Goal: Task Accomplishment & Management: Use online tool/utility

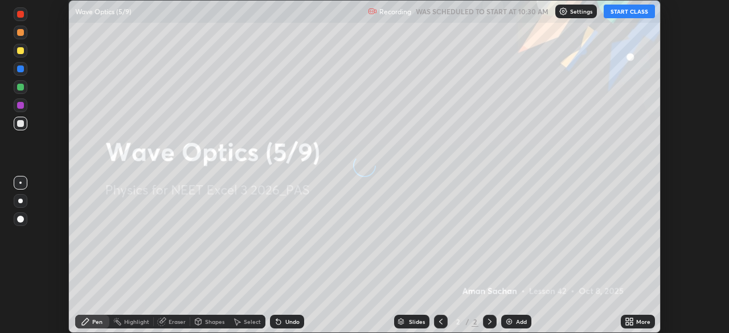
scroll to position [333, 729]
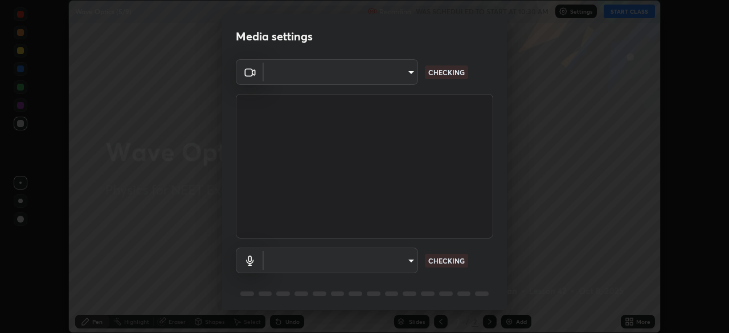
type input "4754043b5410746a580f0857bf65dcb3e44c8021038309057b6ae6a47b5825dd"
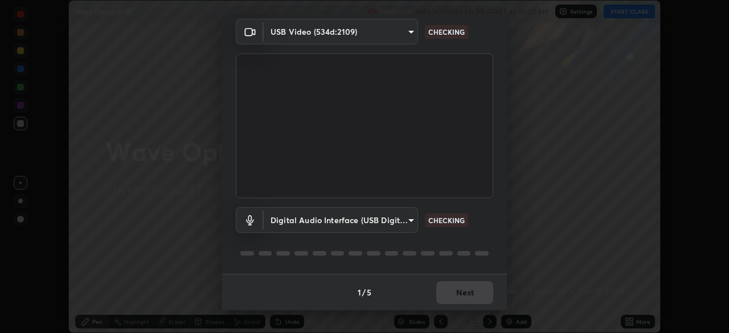
click at [403, 225] on body "Erase all Wave Optics (5/9) Recording WAS SCHEDULED TO START AT 10:30 AM Settin…" at bounding box center [364, 166] width 729 height 333
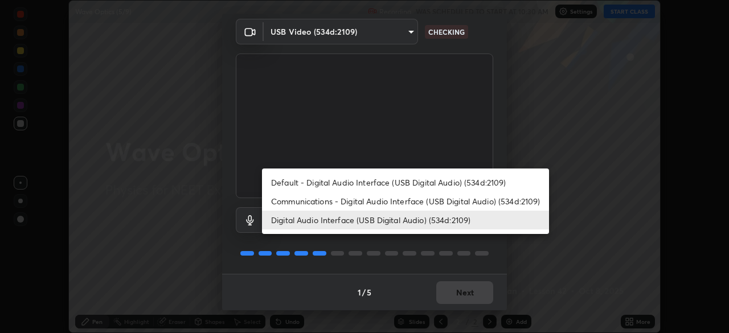
click at [396, 184] on li "Default - Digital Audio Interface (USB Digital Audio) (534d:2109)" at bounding box center [405, 182] width 287 height 19
type input "default"
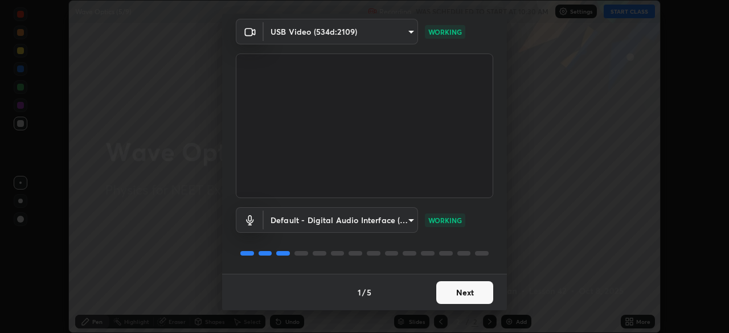
click at [469, 288] on button "Next" at bounding box center [465, 293] width 57 height 23
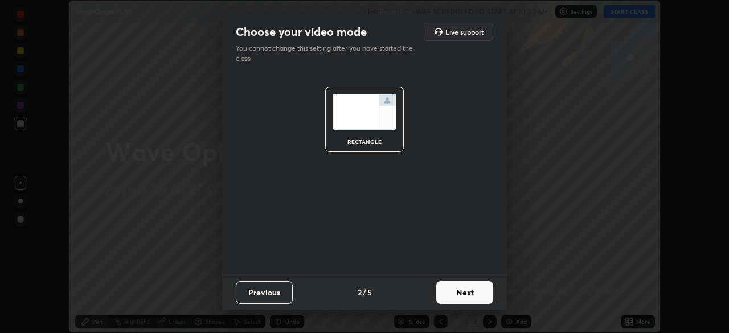
scroll to position [0, 0]
click at [469, 288] on button "Next" at bounding box center [465, 293] width 57 height 23
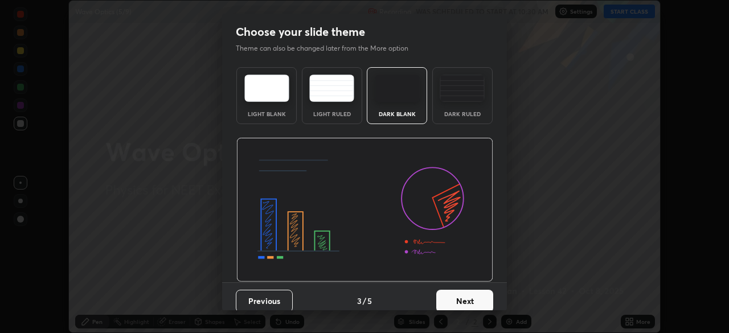
click at [464, 290] on button "Next" at bounding box center [465, 301] width 57 height 23
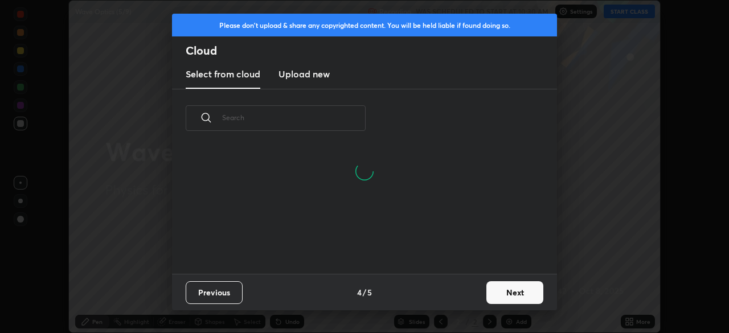
click at [517, 286] on button "Next" at bounding box center [515, 293] width 57 height 23
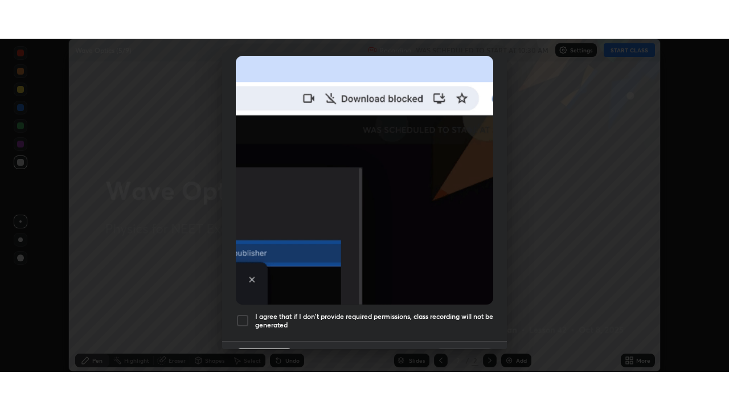
scroll to position [273, 0]
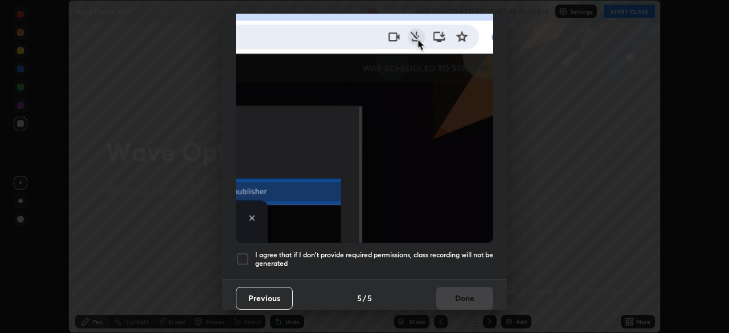
click at [439, 255] on h5 "I agree that if I don't provide required permissions, class recording will not …" at bounding box center [374, 260] width 238 height 18
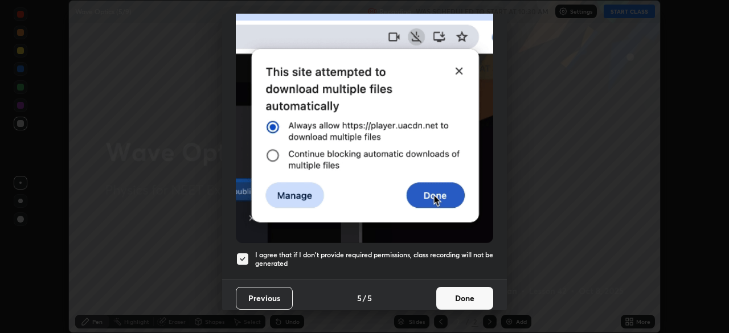
click at [460, 295] on button "Done" at bounding box center [465, 298] width 57 height 23
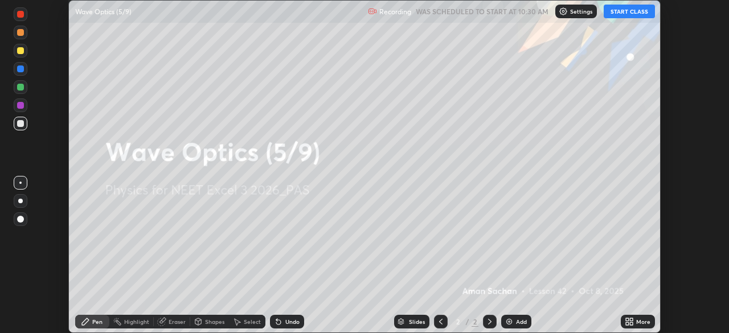
click at [641, 320] on div "More" at bounding box center [644, 322] width 14 height 6
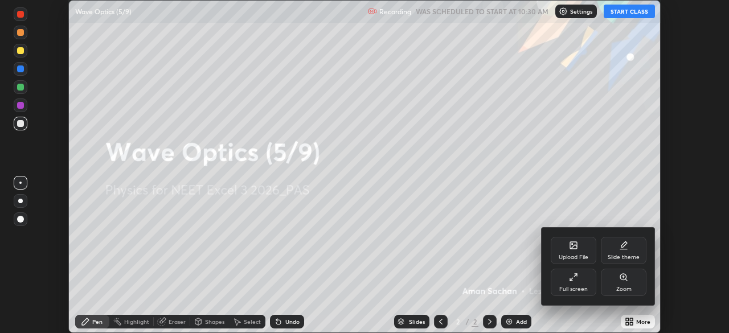
click at [581, 282] on div "Full screen" at bounding box center [574, 282] width 46 height 27
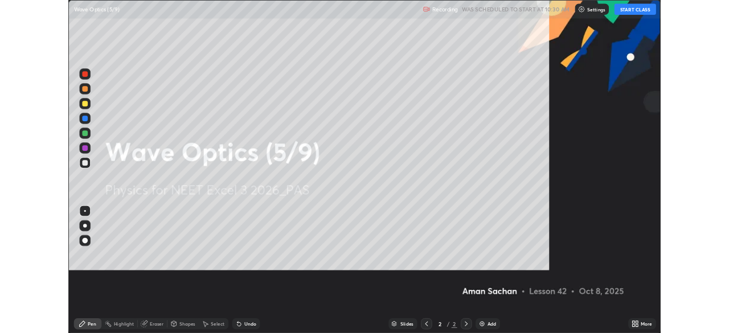
scroll to position [410, 729]
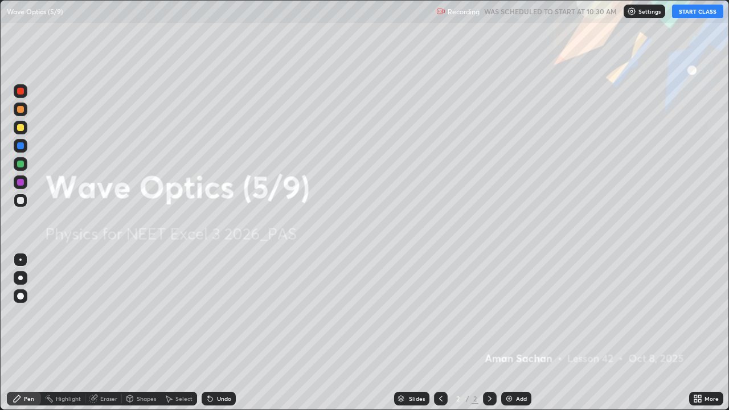
click at [708, 11] on button "START CLASS" at bounding box center [697, 12] width 51 height 14
click at [22, 125] on div at bounding box center [20, 127] width 7 height 7
click at [18, 283] on div at bounding box center [21, 278] width 14 height 14
click at [510, 333] on img at bounding box center [509, 398] width 9 height 9
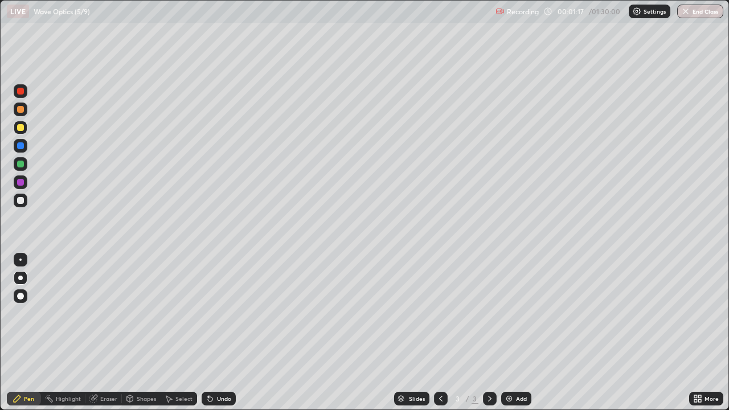
click at [225, 333] on div "Undo" at bounding box center [219, 399] width 34 height 14
click at [25, 201] on div at bounding box center [21, 201] width 14 height 14
click at [134, 333] on div "Shapes" at bounding box center [141, 399] width 39 height 14
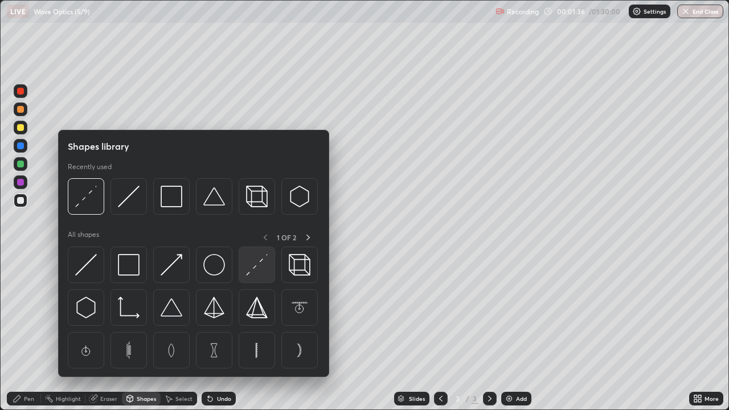
click at [255, 273] on img at bounding box center [257, 265] width 22 height 22
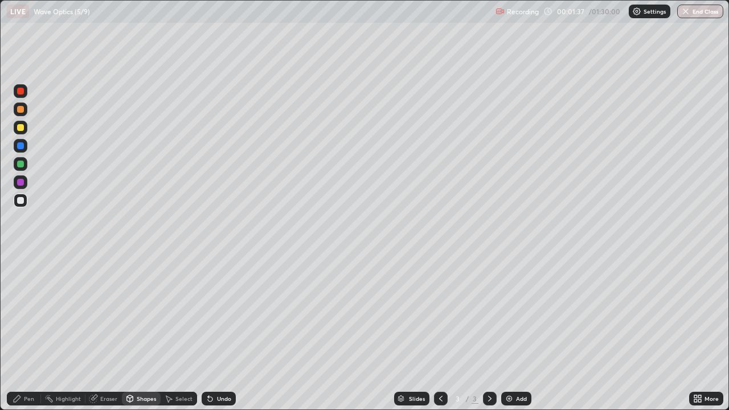
click at [21, 128] on div at bounding box center [20, 127] width 7 height 7
click at [141, 333] on div "Shapes" at bounding box center [146, 399] width 19 height 6
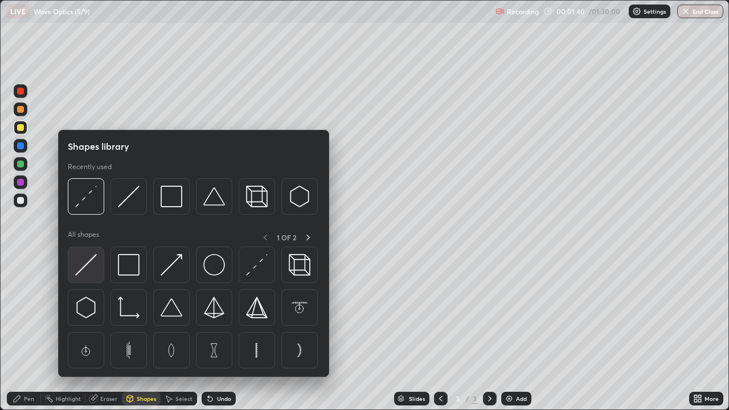
click at [93, 266] on img at bounding box center [86, 265] width 22 height 22
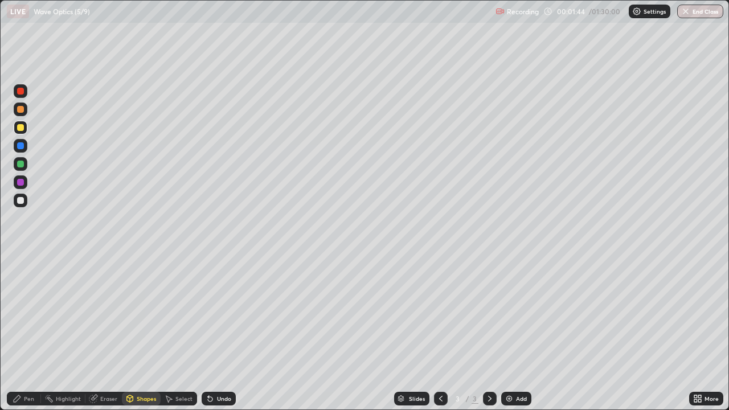
click at [101, 333] on div "Eraser" at bounding box center [108, 399] width 17 height 6
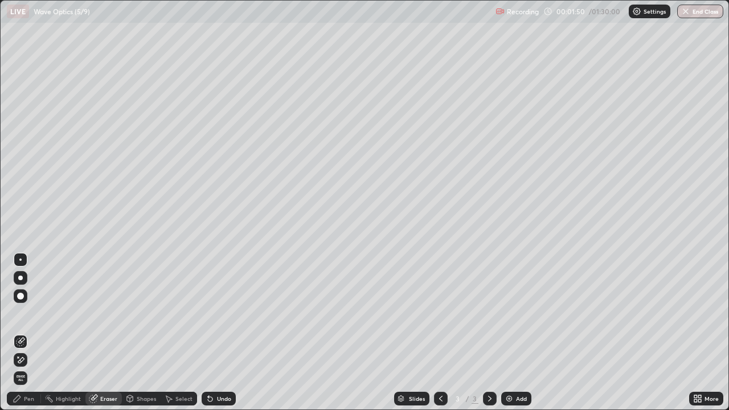
click at [28, 333] on div "Pen" at bounding box center [29, 399] width 10 height 6
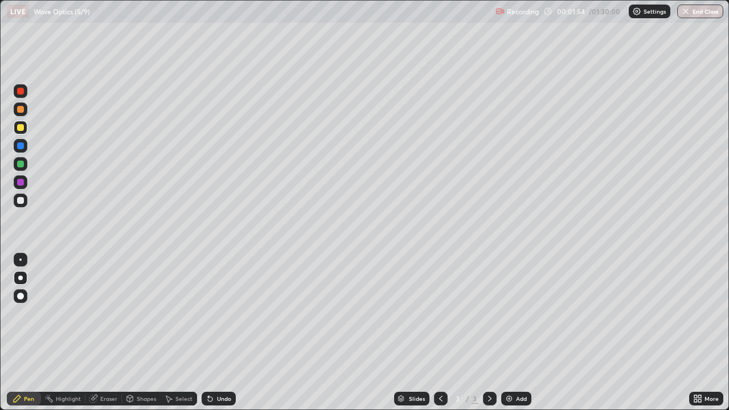
click at [141, 333] on div "Shapes" at bounding box center [146, 399] width 19 height 6
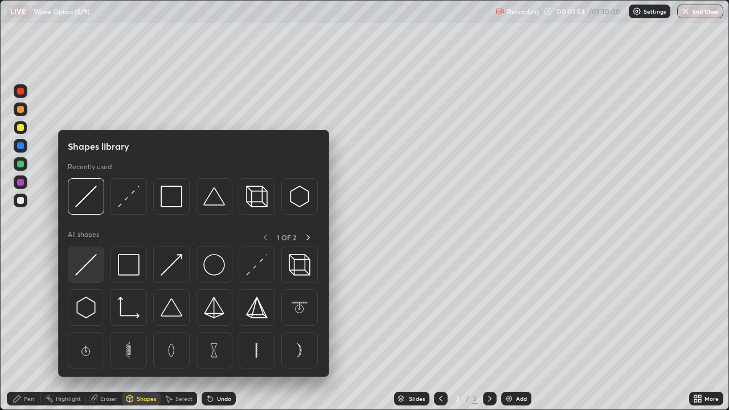
click at [87, 266] on img at bounding box center [86, 265] width 22 height 22
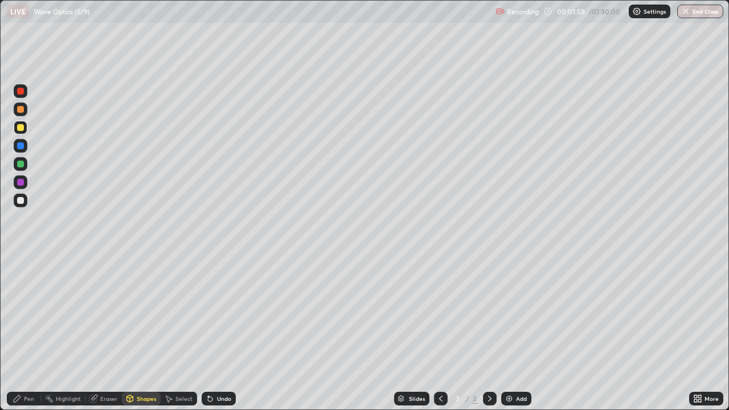
click at [33, 333] on div "Pen" at bounding box center [29, 399] width 10 height 6
click at [140, 333] on div "Shapes" at bounding box center [146, 399] width 19 height 6
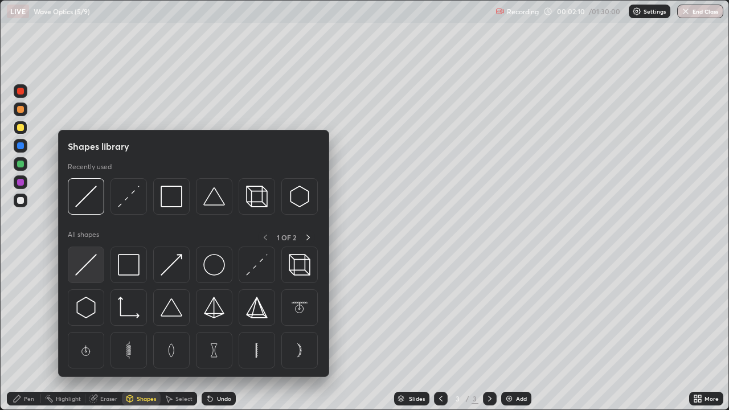
click at [96, 275] on img at bounding box center [86, 265] width 22 height 22
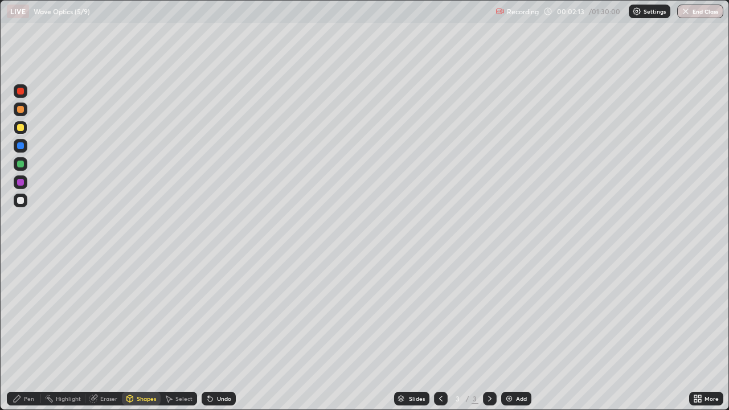
click at [218, 333] on div "Undo" at bounding box center [224, 399] width 14 height 6
click at [26, 201] on div at bounding box center [21, 201] width 14 height 14
click at [22, 201] on div at bounding box center [20, 200] width 7 height 7
click at [138, 333] on div "Shapes" at bounding box center [146, 399] width 19 height 6
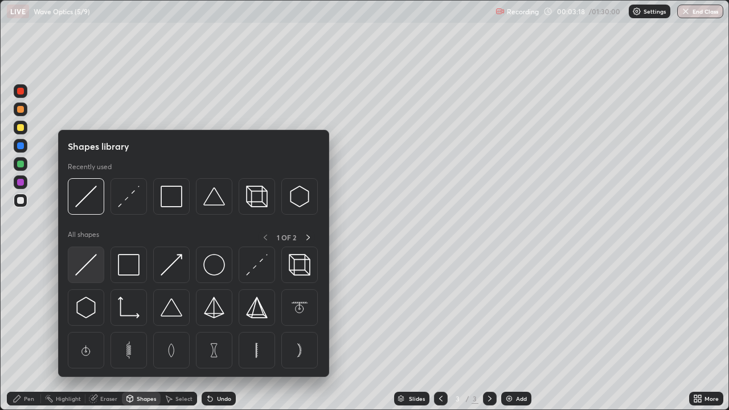
click at [81, 266] on img at bounding box center [86, 265] width 22 height 22
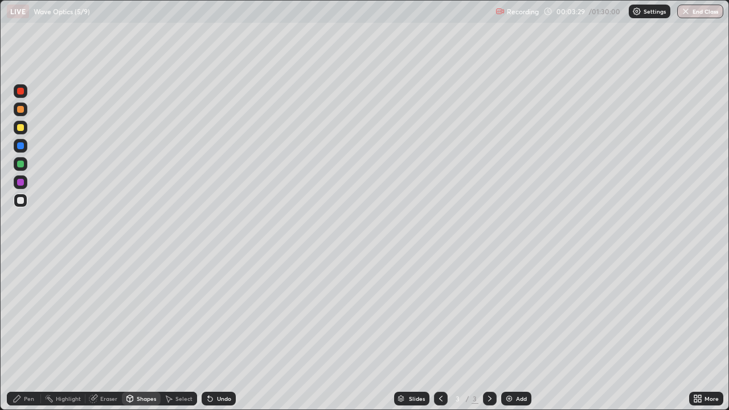
click at [137, 333] on div "Shapes" at bounding box center [141, 399] width 39 height 14
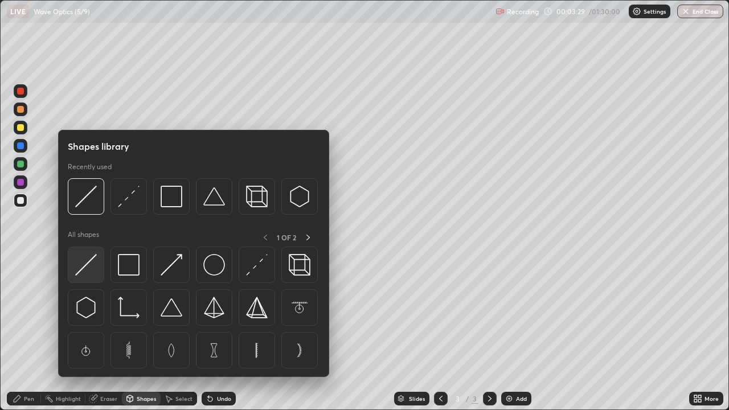
click at [89, 266] on img at bounding box center [86, 265] width 22 height 22
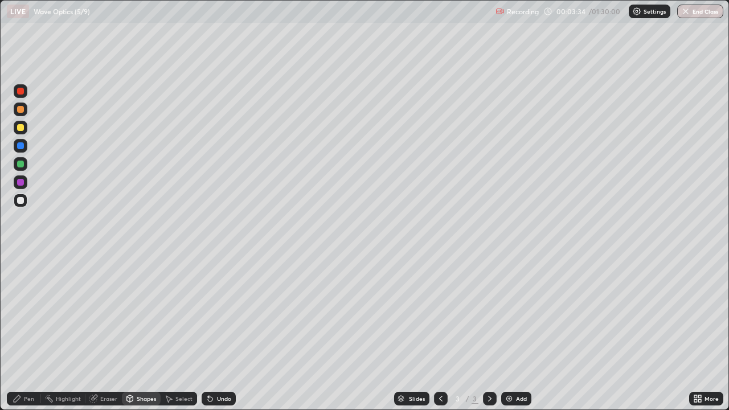
click at [34, 333] on div "Pen" at bounding box center [24, 399] width 34 height 14
click at [137, 333] on div "Shapes" at bounding box center [146, 399] width 19 height 6
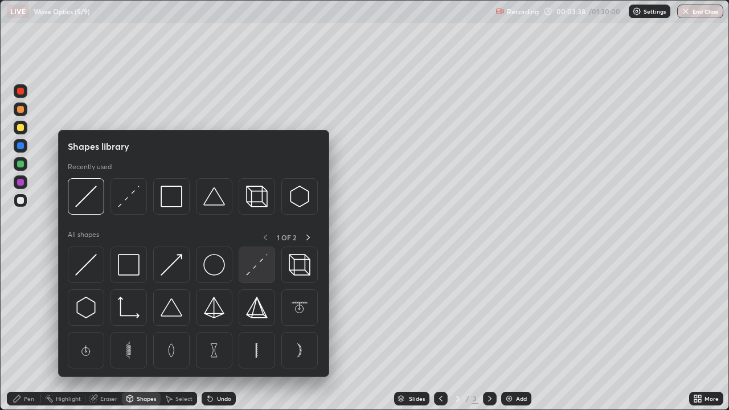
click at [255, 274] on img at bounding box center [257, 265] width 22 height 22
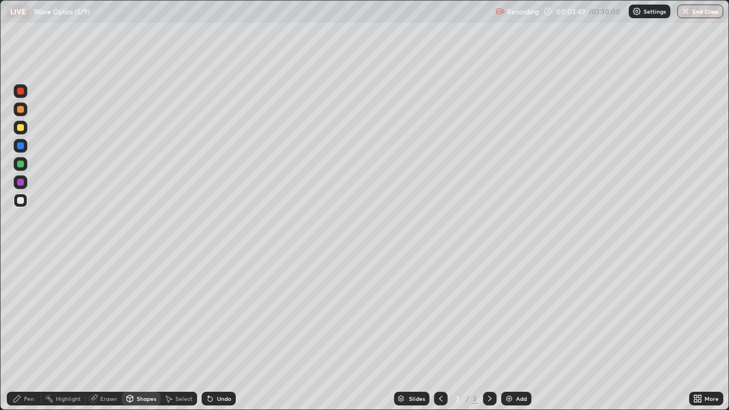
click at [20, 333] on icon at bounding box center [17, 398] width 9 height 9
click at [25, 182] on div at bounding box center [21, 183] width 14 height 14
click at [220, 333] on div "Undo" at bounding box center [224, 399] width 14 height 6
click at [145, 333] on div "Shapes" at bounding box center [146, 399] width 19 height 6
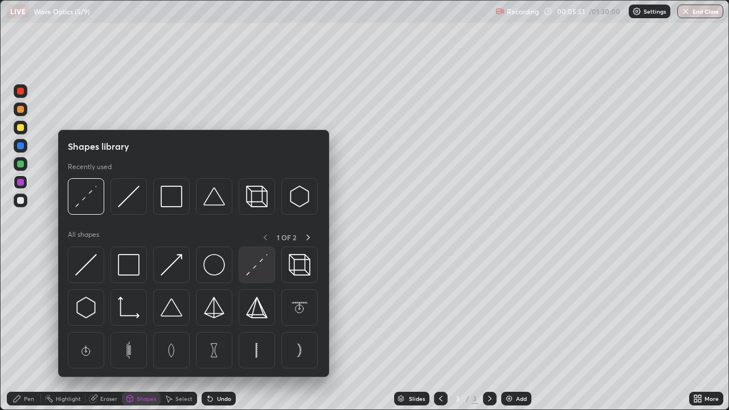
click at [259, 276] on img at bounding box center [257, 265] width 22 height 22
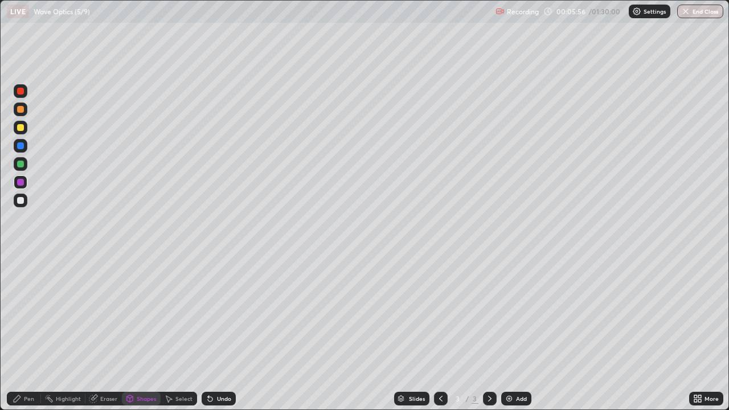
click at [28, 333] on div "Pen" at bounding box center [29, 399] width 10 height 6
click at [26, 201] on div at bounding box center [21, 201] width 14 height 14
click at [516, 333] on div "Add" at bounding box center [521, 399] width 11 height 6
click at [22, 129] on div at bounding box center [20, 127] width 7 height 7
click at [142, 333] on div "Shapes" at bounding box center [146, 399] width 19 height 6
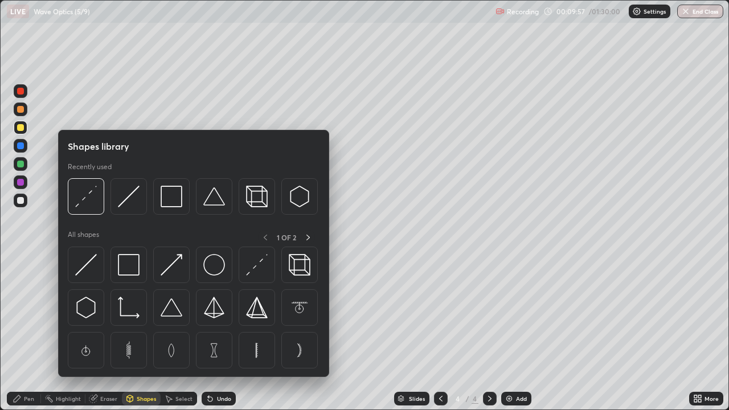
click at [258, 268] on img at bounding box center [257, 265] width 22 height 22
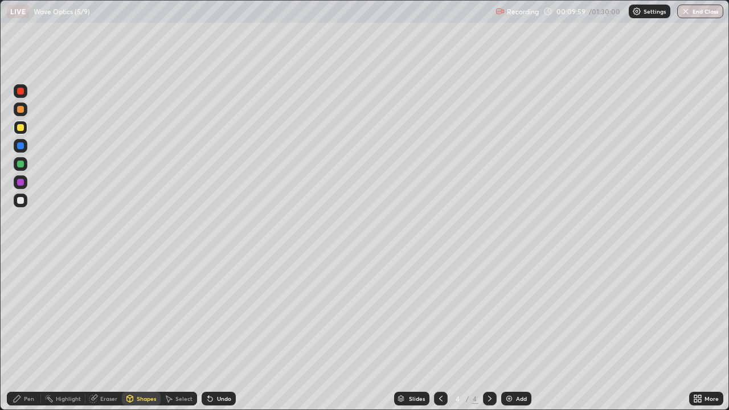
click at [30, 333] on div "Pen" at bounding box center [29, 399] width 10 height 6
click at [440, 333] on icon at bounding box center [441, 398] width 9 height 9
click at [490, 333] on icon at bounding box center [490, 398] width 9 height 9
click at [138, 333] on div "Shapes" at bounding box center [146, 399] width 19 height 6
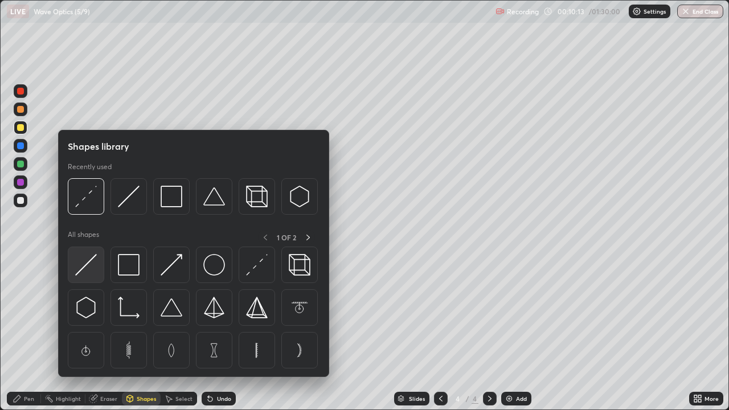
click at [92, 270] on img at bounding box center [86, 265] width 22 height 22
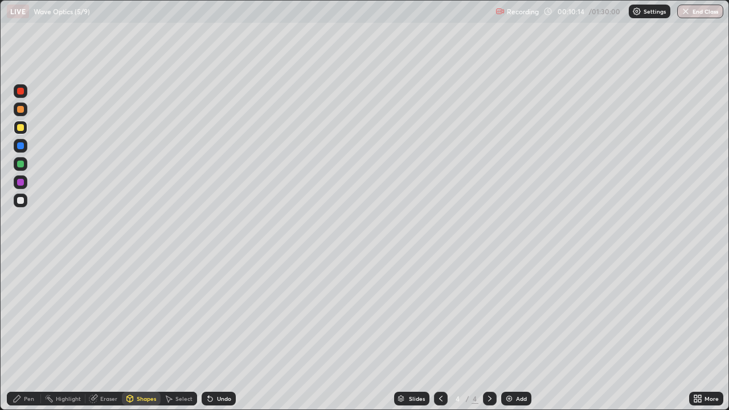
click at [21, 128] on div at bounding box center [20, 127] width 7 height 7
click at [32, 333] on div "Pen" at bounding box center [29, 399] width 10 height 6
click at [213, 333] on icon at bounding box center [210, 398] width 9 height 9
click at [26, 333] on div "Pen" at bounding box center [29, 399] width 10 height 6
click at [138, 333] on div "Shapes" at bounding box center [146, 399] width 19 height 6
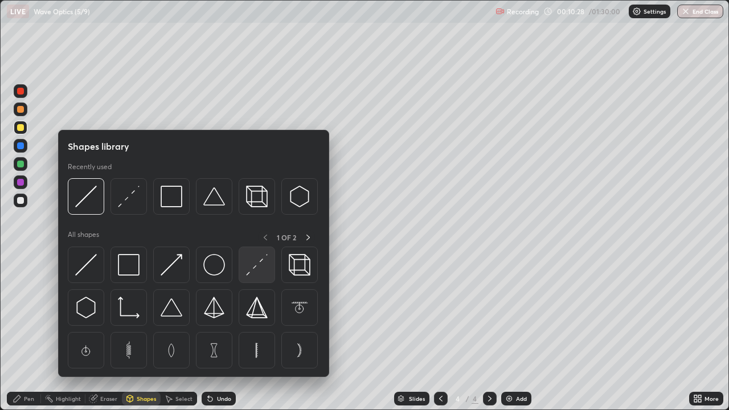
click at [254, 272] on img at bounding box center [257, 265] width 22 height 22
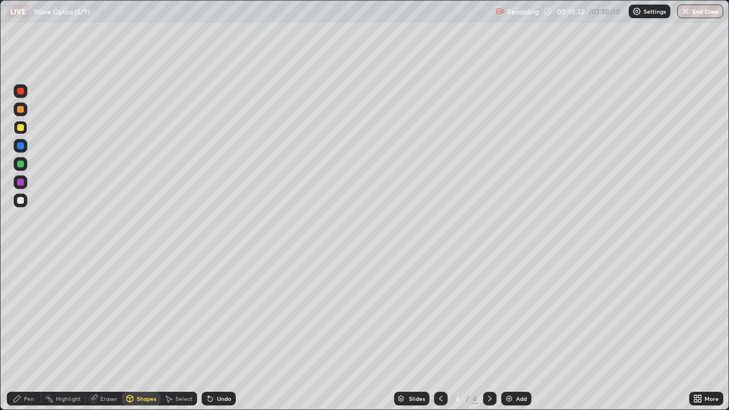
click at [141, 333] on div "Shapes" at bounding box center [146, 399] width 19 height 6
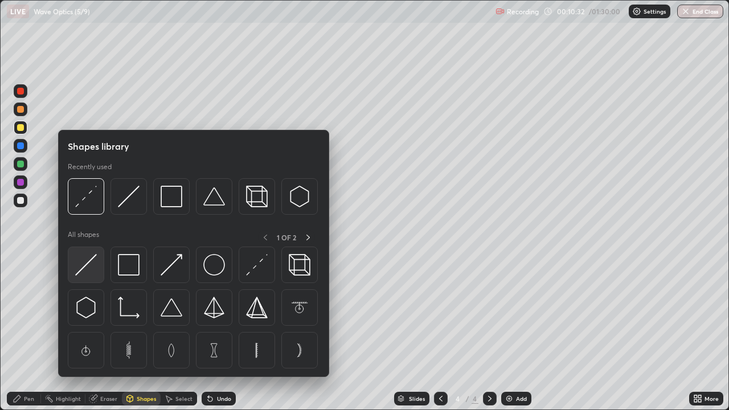
click at [92, 267] on img at bounding box center [86, 265] width 22 height 22
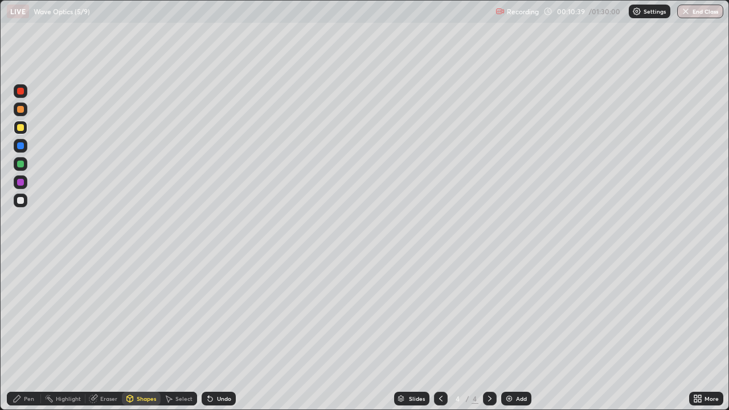
click at [103, 333] on div "Eraser" at bounding box center [108, 399] width 17 height 6
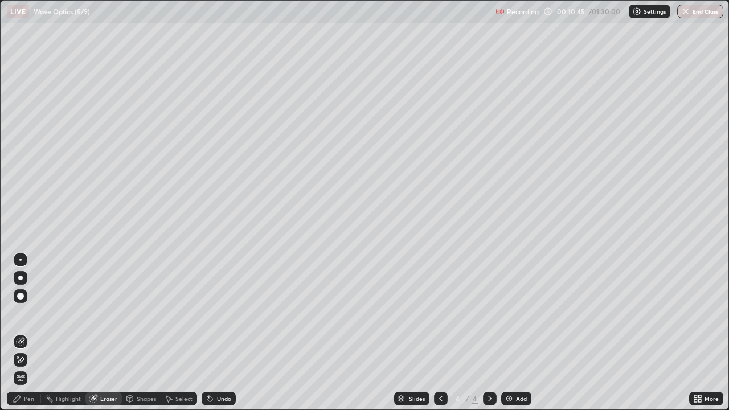
click at [26, 333] on div "Pen" at bounding box center [24, 399] width 34 height 14
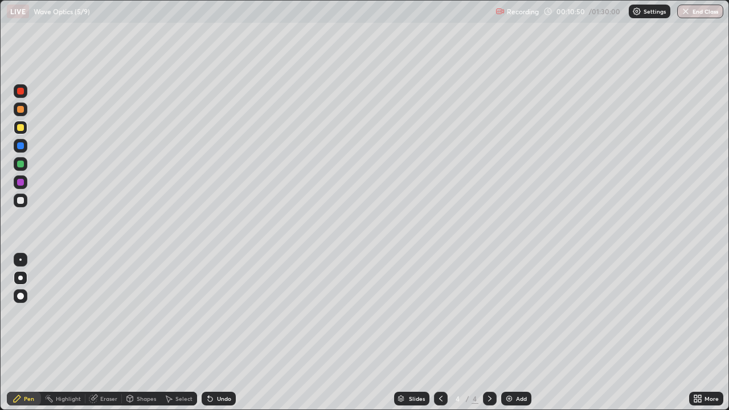
click at [137, 333] on div "Shapes" at bounding box center [146, 399] width 19 height 6
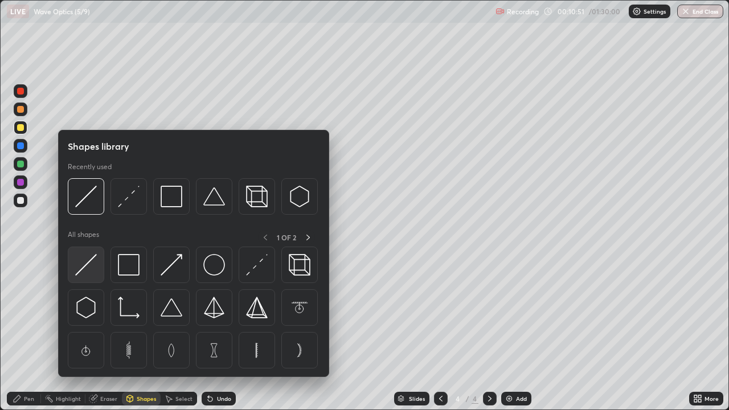
click at [87, 266] on img at bounding box center [86, 265] width 22 height 22
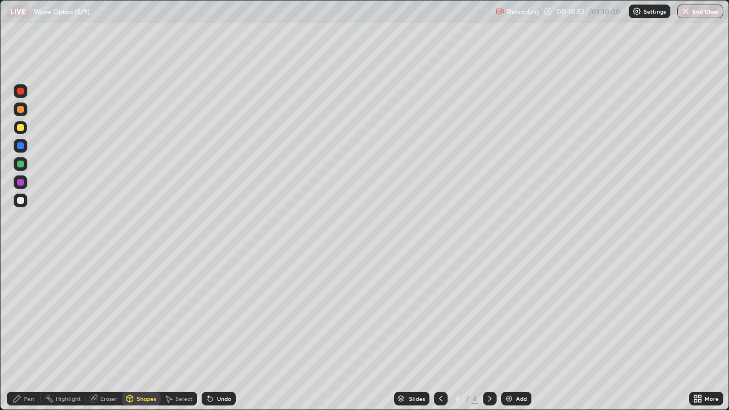
click at [25, 202] on div at bounding box center [21, 201] width 14 height 14
click at [29, 333] on div "Pen" at bounding box center [29, 399] width 10 height 6
click at [19, 202] on div at bounding box center [20, 200] width 7 height 7
click at [26, 164] on div at bounding box center [21, 164] width 14 height 14
click at [22, 203] on div at bounding box center [20, 200] width 7 height 7
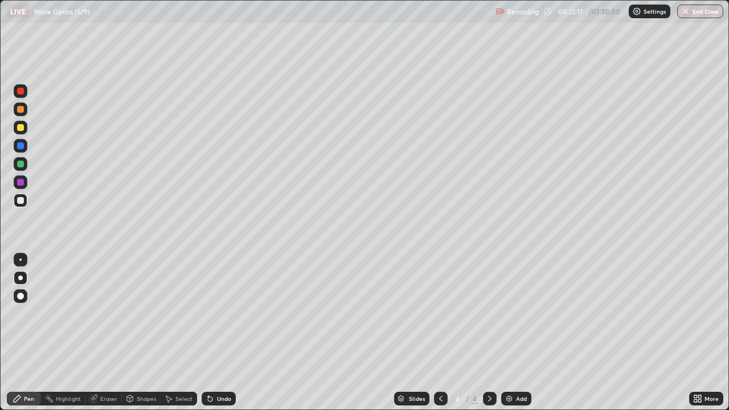
click at [22, 199] on div at bounding box center [20, 200] width 7 height 7
click at [138, 333] on div "Shapes" at bounding box center [141, 399] width 39 height 14
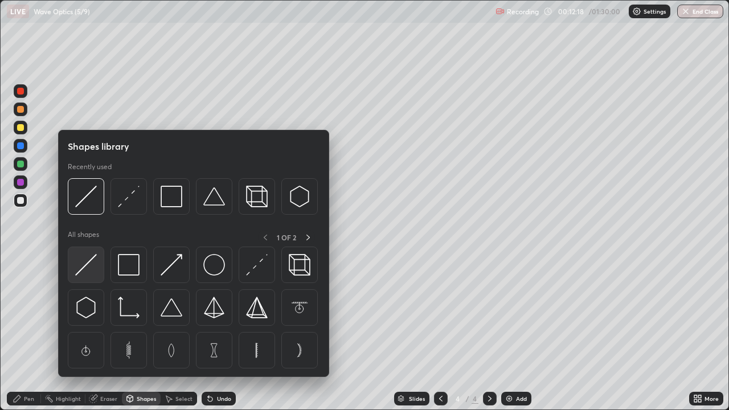
click at [92, 261] on img at bounding box center [86, 265] width 22 height 22
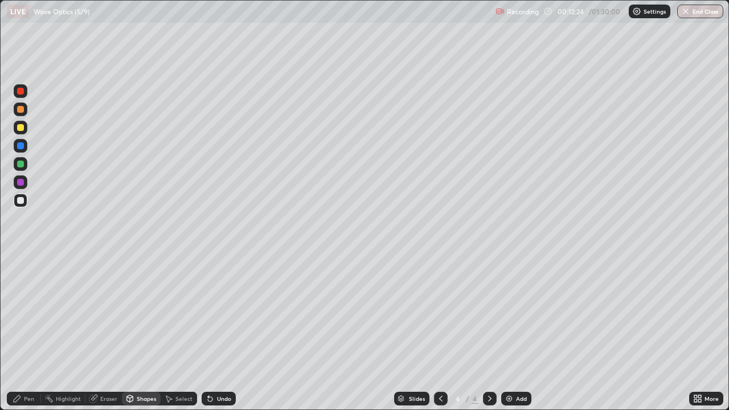
click at [26, 333] on div "Pen" at bounding box center [29, 399] width 10 height 6
click at [141, 333] on div "Shapes" at bounding box center [141, 399] width 39 height 14
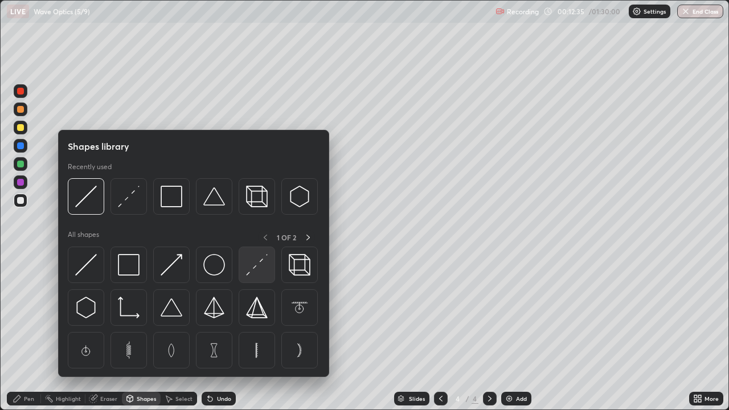
click at [262, 270] on img at bounding box center [257, 265] width 22 height 22
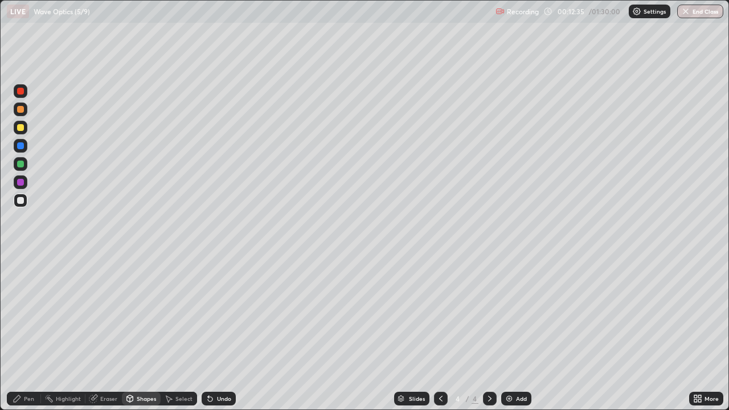
click at [22, 168] on div at bounding box center [21, 164] width 14 height 14
click at [27, 333] on div "Pen" at bounding box center [29, 399] width 10 height 6
click at [23, 203] on div at bounding box center [20, 200] width 7 height 7
click at [9, 333] on div "Erase all" at bounding box center [20, 205] width 27 height 365
click at [0, 333] on div "Setting up your live class" at bounding box center [364, 205] width 729 height 410
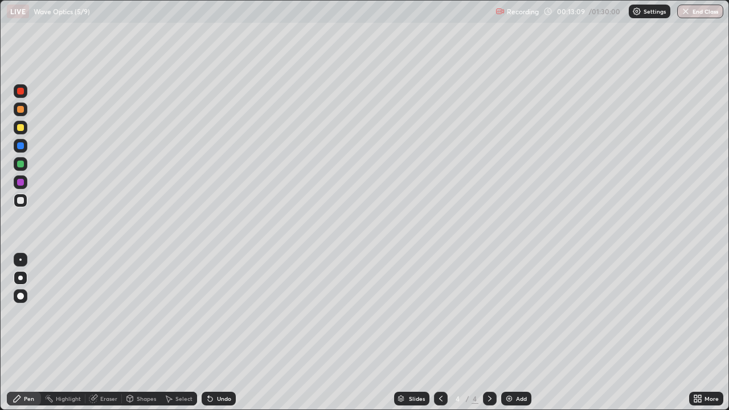
click at [0, 333] on div "Setting up your live class" at bounding box center [364, 205] width 729 height 410
click at [21, 185] on div at bounding box center [20, 182] width 7 height 7
click at [219, 333] on div "Undo" at bounding box center [224, 399] width 14 height 6
click at [220, 333] on div "Undo" at bounding box center [224, 399] width 14 height 6
click at [223, 333] on div "Undo" at bounding box center [219, 399] width 34 height 14
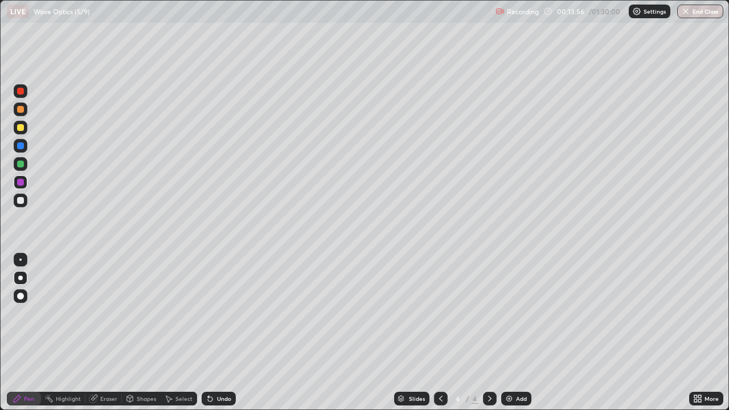
click at [225, 333] on div "Undo" at bounding box center [219, 399] width 34 height 14
click at [223, 333] on div "Undo" at bounding box center [224, 399] width 14 height 6
click at [226, 333] on div "Undo" at bounding box center [224, 399] width 14 height 6
click at [25, 201] on div at bounding box center [21, 201] width 14 height 14
click at [23, 181] on div at bounding box center [20, 182] width 7 height 7
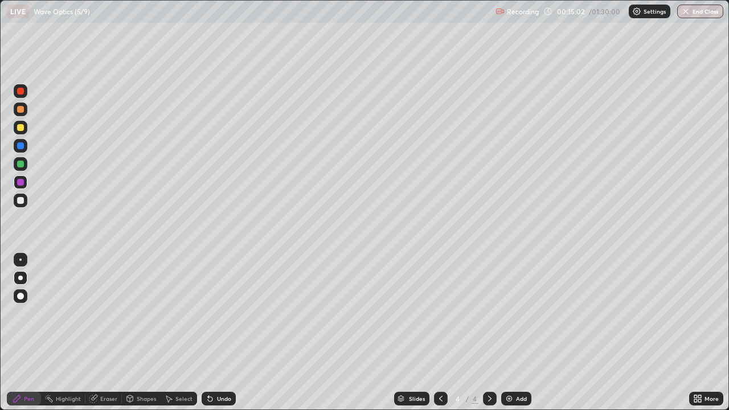
click at [140, 333] on div "Shapes" at bounding box center [146, 399] width 19 height 6
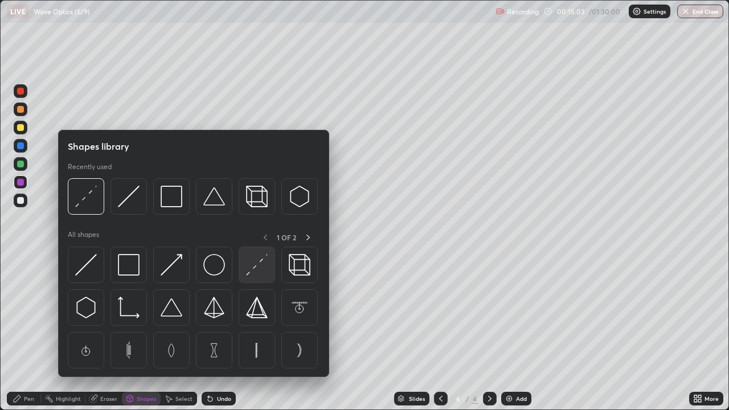
click at [257, 271] on img at bounding box center [257, 265] width 22 height 22
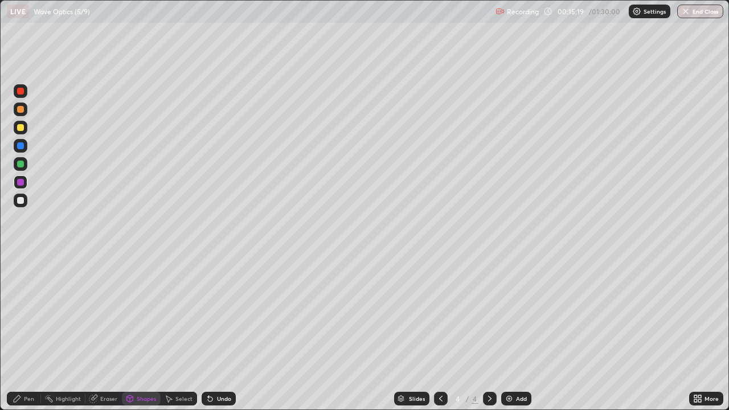
click at [0, 333] on div "Setting up your live class" at bounding box center [364, 205] width 729 height 410
click at [210, 333] on icon at bounding box center [210, 399] width 5 height 5
click at [213, 333] on div "Undo" at bounding box center [219, 399] width 34 height 14
click at [210, 333] on icon at bounding box center [210, 399] width 5 height 5
click at [26, 200] on div at bounding box center [21, 201] width 14 height 14
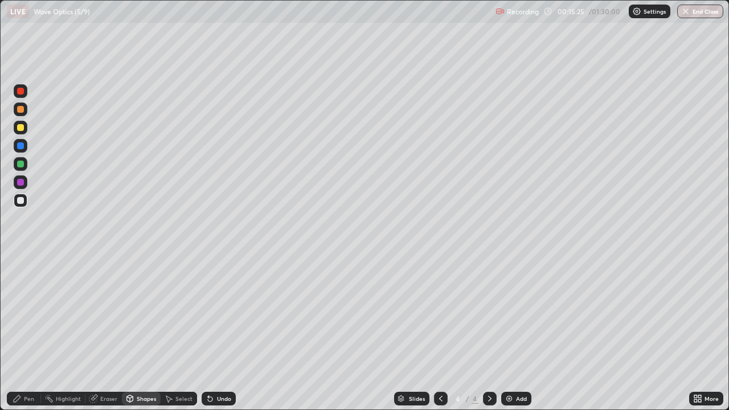
click at [222, 333] on div "Undo" at bounding box center [224, 399] width 14 height 6
click at [27, 333] on div "Pen" at bounding box center [24, 399] width 34 height 14
click at [26, 168] on div at bounding box center [21, 164] width 14 height 14
click at [145, 333] on div "Shapes" at bounding box center [146, 399] width 19 height 6
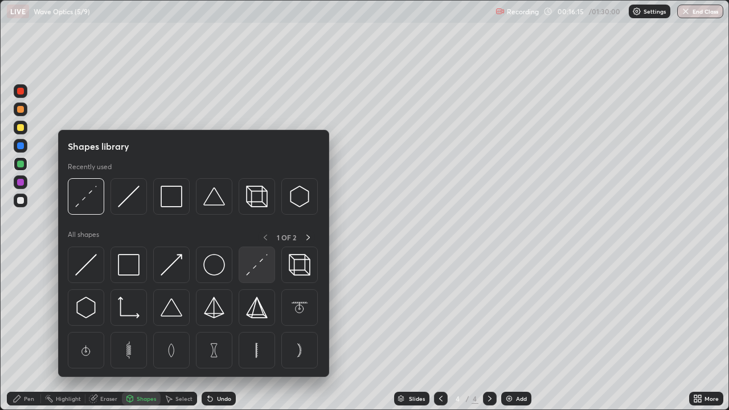
click at [254, 263] on img at bounding box center [257, 265] width 22 height 22
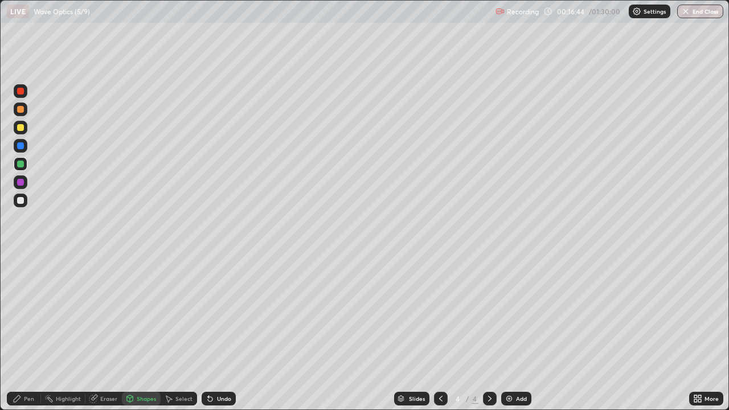
click at [19, 185] on div at bounding box center [20, 182] width 7 height 7
click at [223, 333] on div "Undo" at bounding box center [224, 399] width 14 height 6
click at [225, 333] on div "Undo" at bounding box center [224, 399] width 14 height 6
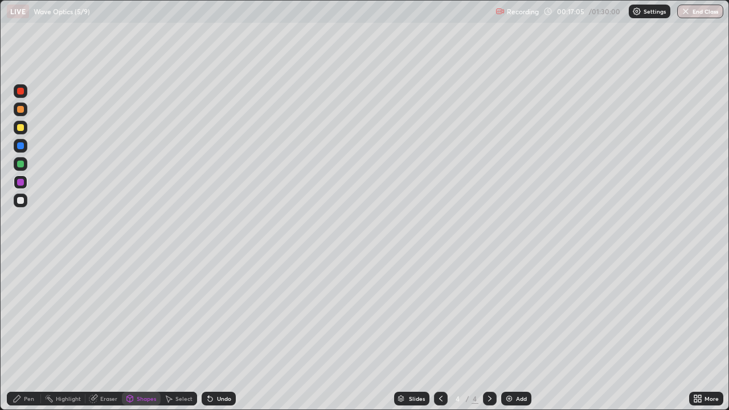
click at [225, 333] on div "Undo" at bounding box center [224, 399] width 14 height 6
click at [223, 333] on div "Undo" at bounding box center [224, 399] width 14 height 6
click at [25, 148] on div at bounding box center [21, 146] width 14 height 14
click at [31, 333] on div "Pen" at bounding box center [29, 399] width 10 height 6
click at [25, 200] on div at bounding box center [21, 201] width 14 height 14
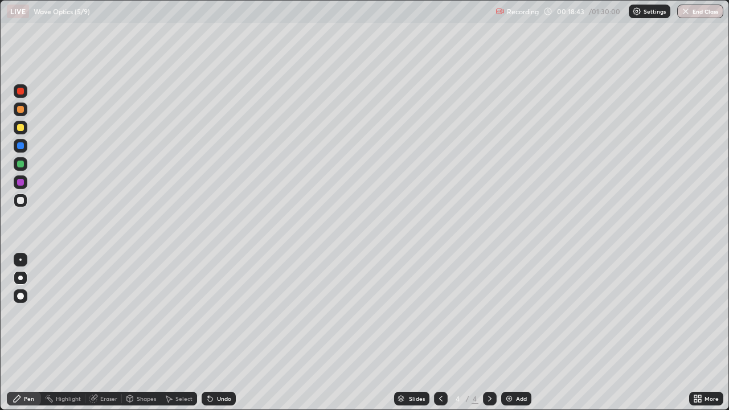
click at [22, 145] on div at bounding box center [20, 145] width 7 height 7
click at [26, 202] on div at bounding box center [21, 201] width 14 height 14
click at [22, 183] on div at bounding box center [20, 182] width 7 height 7
click at [23, 201] on div at bounding box center [20, 200] width 7 height 7
click at [214, 333] on div "Undo" at bounding box center [219, 399] width 34 height 14
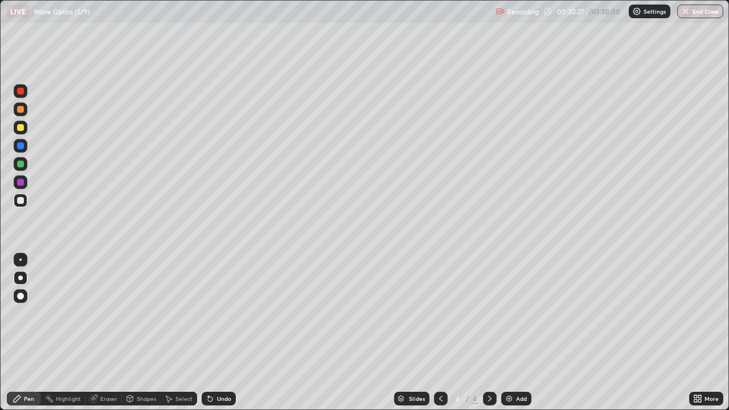
click at [21, 147] on div at bounding box center [20, 145] width 7 height 7
click at [214, 333] on div "Undo" at bounding box center [219, 399] width 34 height 14
click at [217, 333] on div "Undo" at bounding box center [219, 399] width 34 height 14
click at [219, 333] on div "Undo" at bounding box center [219, 399] width 34 height 14
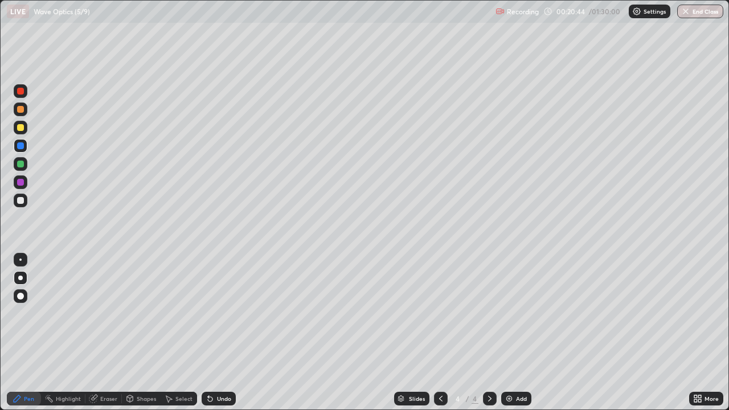
click at [21, 183] on div at bounding box center [20, 182] width 7 height 7
click at [213, 333] on div "Undo" at bounding box center [219, 399] width 34 height 14
click at [217, 333] on div "Undo" at bounding box center [224, 399] width 14 height 6
click at [218, 333] on div "Undo" at bounding box center [224, 399] width 14 height 6
click at [217, 333] on div "Undo" at bounding box center [224, 399] width 14 height 6
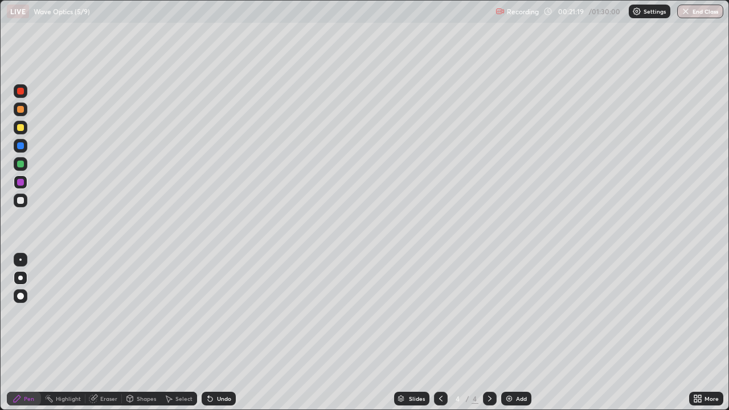
click at [217, 333] on div "Undo" at bounding box center [224, 399] width 14 height 6
click at [218, 333] on div "Undo" at bounding box center [224, 399] width 14 height 6
click at [102, 333] on div "Eraser" at bounding box center [108, 399] width 17 height 6
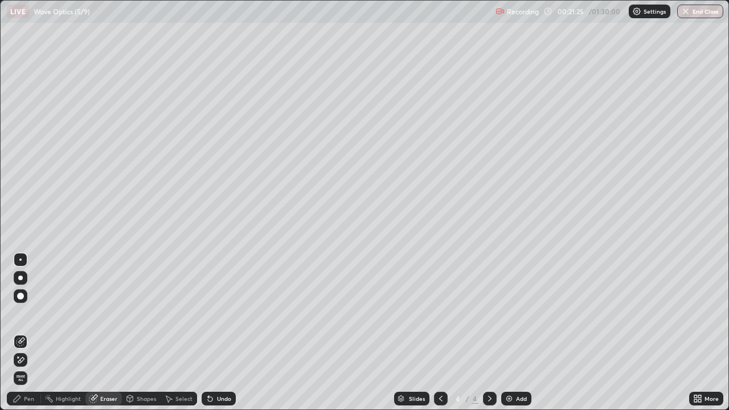
click at [27, 333] on div "Pen" at bounding box center [29, 399] width 10 height 6
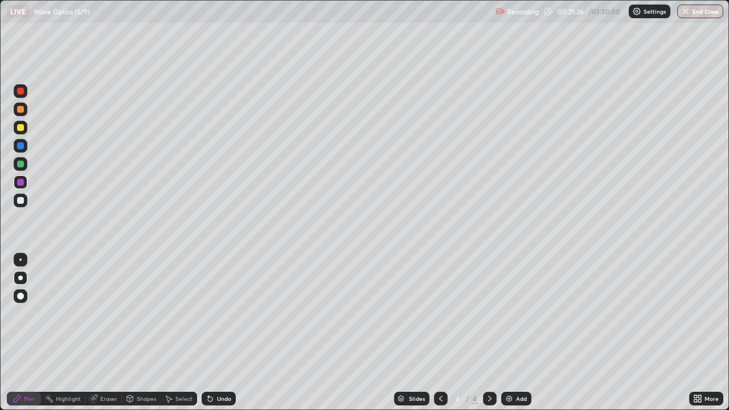
click at [21, 150] on div at bounding box center [21, 146] width 14 height 14
click at [23, 165] on div at bounding box center [20, 164] width 7 height 7
click at [19, 259] on div at bounding box center [20, 260] width 2 height 2
click at [21, 145] on div at bounding box center [20, 145] width 7 height 7
click at [22, 184] on div at bounding box center [20, 182] width 7 height 7
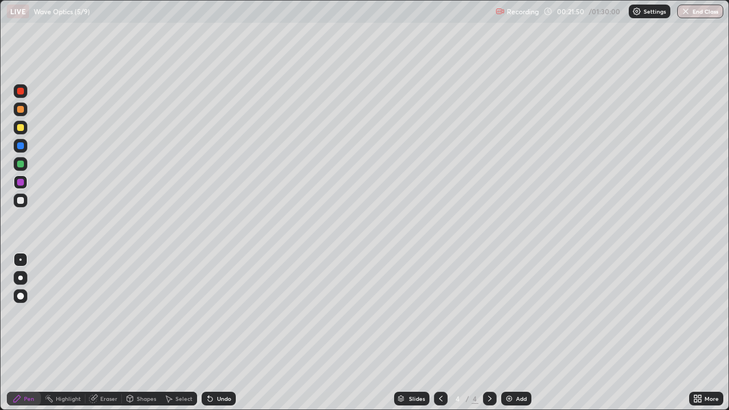
click at [25, 128] on div at bounding box center [21, 128] width 14 height 14
click at [19, 164] on div at bounding box center [20, 164] width 7 height 7
click at [21, 278] on div at bounding box center [20, 278] width 5 height 5
click at [214, 333] on div "Undo" at bounding box center [219, 399] width 34 height 14
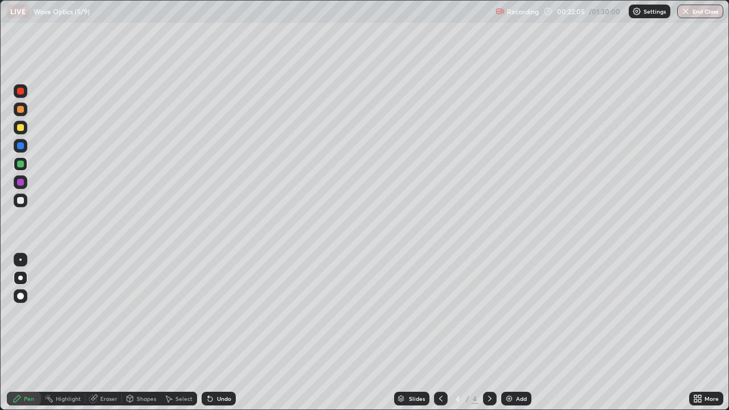
click at [213, 333] on div "Undo" at bounding box center [219, 399] width 34 height 14
click at [217, 333] on div "Undo" at bounding box center [224, 399] width 14 height 6
click at [214, 333] on div "Undo" at bounding box center [219, 399] width 34 height 14
click at [22, 182] on div at bounding box center [20, 182] width 7 height 7
click at [22, 273] on div at bounding box center [21, 278] width 14 height 14
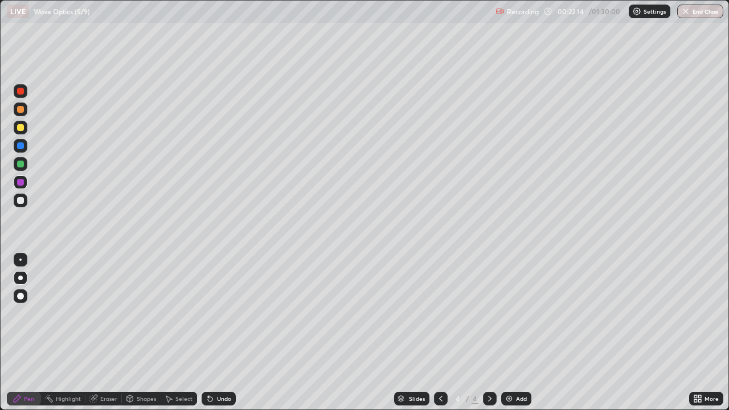
click at [14, 122] on div at bounding box center [21, 128] width 14 height 18
click at [22, 111] on div at bounding box center [20, 109] width 7 height 7
click at [221, 333] on div "Undo" at bounding box center [224, 399] width 14 height 6
click at [25, 145] on div at bounding box center [21, 146] width 14 height 14
click at [26, 127] on div at bounding box center [21, 128] width 14 height 14
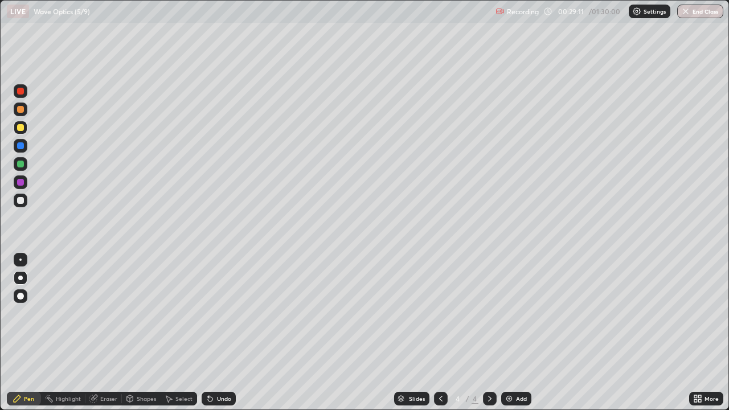
click at [516, 333] on div "Add" at bounding box center [521, 399] width 11 height 6
click at [21, 109] on div at bounding box center [20, 109] width 7 height 7
click at [21, 130] on div at bounding box center [20, 127] width 7 height 7
click at [140, 333] on div "Shapes" at bounding box center [146, 399] width 19 height 6
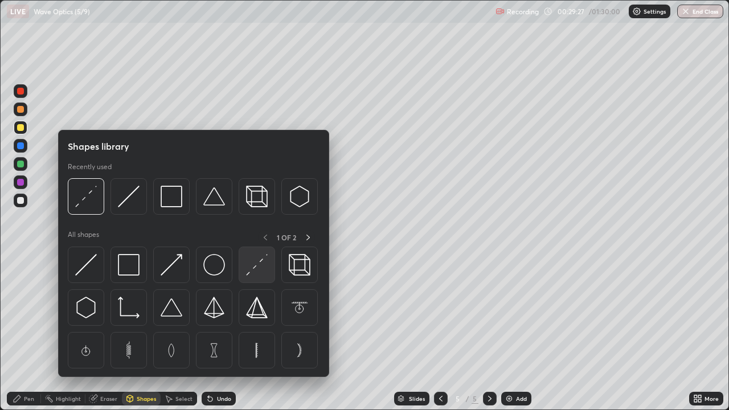
click at [255, 276] on img at bounding box center [257, 265] width 22 height 22
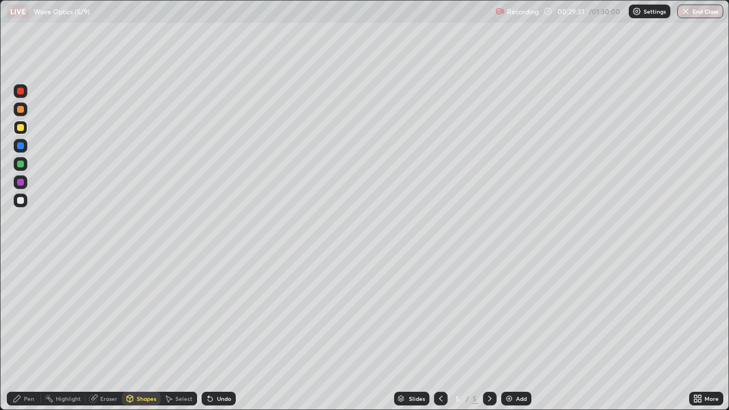
click at [17, 333] on icon at bounding box center [17, 399] width 7 height 7
click at [439, 333] on icon at bounding box center [440, 399] width 3 height 6
click at [25, 201] on div at bounding box center [21, 201] width 14 height 14
click at [488, 333] on icon at bounding box center [490, 398] width 9 height 9
click at [25, 199] on div at bounding box center [21, 201] width 14 height 14
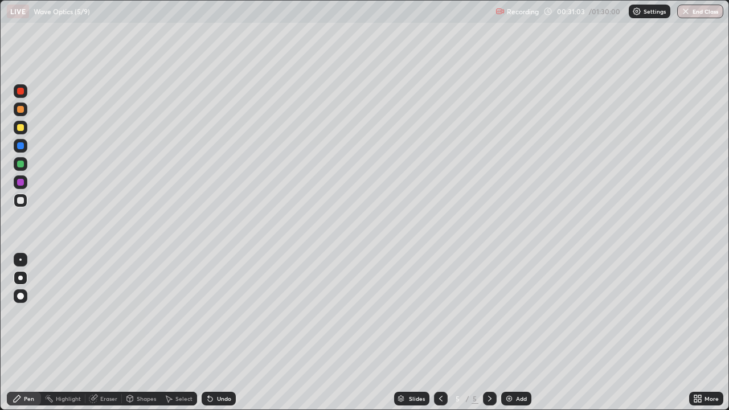
click at [439, 333] on icon at bounding box center [441, 398] width 9 height 9
click at [488, 333] on icon at bounding box center [490, 398] width 9 height 9
click at [442, 333] on icon at bounding box center [441, 398] width 9 height 9
click at [493, 333] on icon at bounding box center [490, 398] width 9 height 9
click at [18, 129] on div at bounding box center [20, 127] width 7 height 7
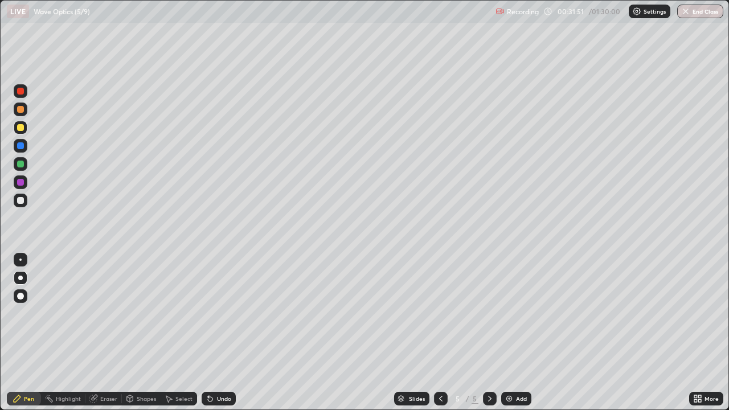
click at [441, 333] on icon at bounding box center [441, 398] width 9 height 9
click at [494, 333] on div at bounding box center [490, 399] width 14 height 14
click at [439, 333] on icon at bounding box center [441, 398] width 9 height 9
click at [487, 333] on icon at bounding box center [490, 398] width 9 height 9
click at [21, 162] on div at bounding box center [20, 164] width 7 height 7
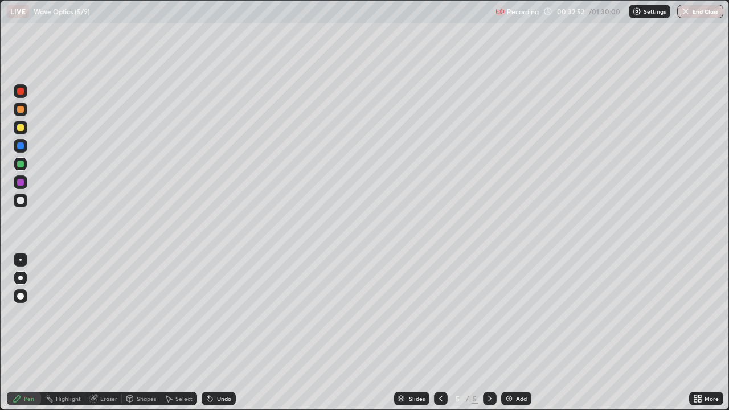
click at [23, 199] on div at bounding box center [20, 200] width 7 height 7
click at [25, 163] on div at bounding box center [21, 164] width 14 height 14
click at [23, 201] on div at bounding box center [20, 200] width 7 height 7
click at [146, 333] on div "Shapes" at bounding box center [146, 399] width 19 height 6
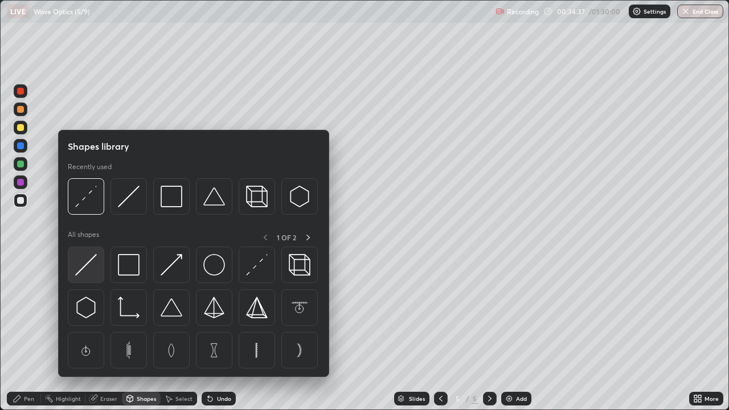
click at [97, 269] on div at bounding box center [86, 265] width 36 height 36
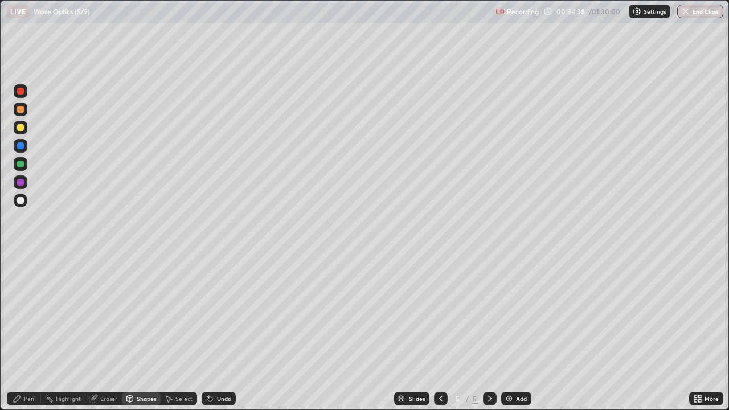
click at [26, 128] on div at bounding box center [21, 128] width 14 height 14
click at [27, 333] on div "Pen" at bounding box center [29, 399] width 10 height 6
click at [26, 201] on div at bounding box center [21, 201] width 14 height 14
click at [26, 183] on div at bounding box center [21, 183] width 14 height 14
click at [516, 333] on div "Add" at bounding box center [521, 399] width 11 height 6
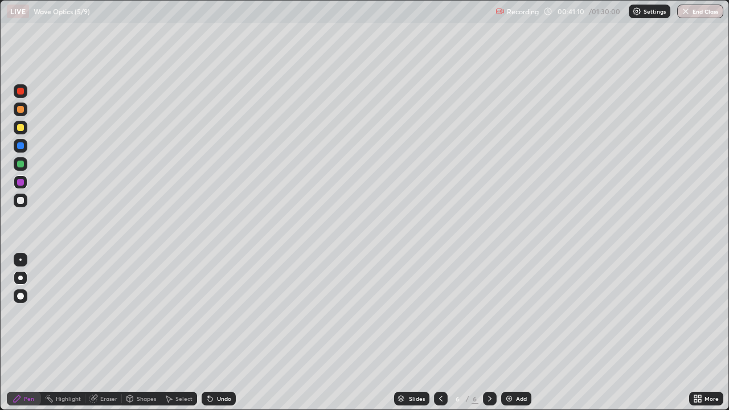
click at [21, 128] on div at bounding box center [20, 127] width 7 height 7
click at [137, 333] on div "Shapes" at bounding box center [146, 399] width 19 height 6
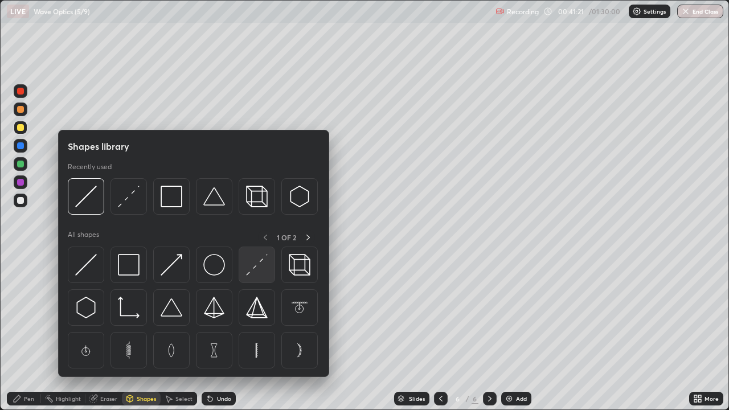
click at [253, 268] on img at bounding box center [257, 265] width 22 height 22
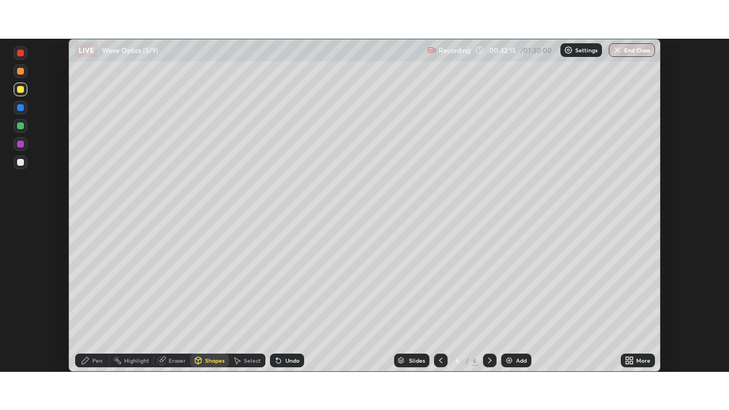
scroll to position [56656, 56260]
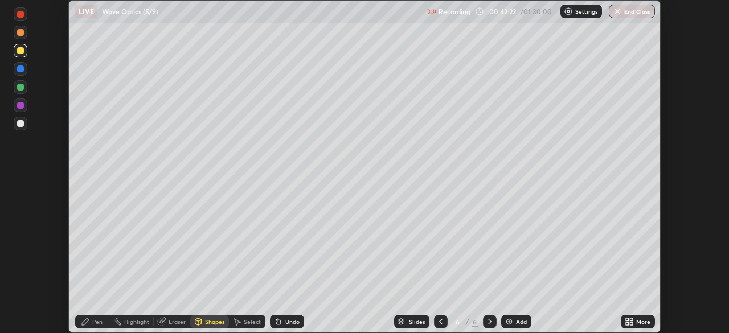
click at [631, 321] on icon at bounding box center [629, 321] width 9 height 9
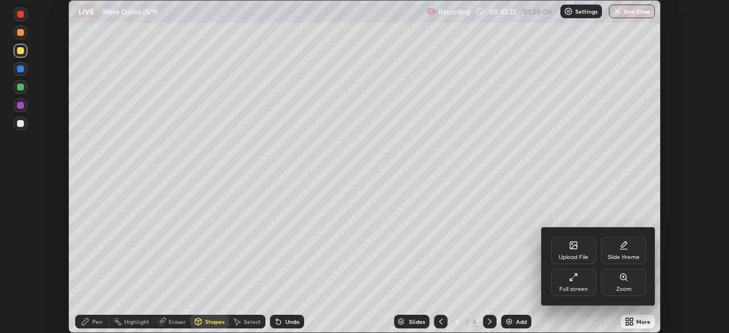
click at [581, 282] on div "Full screen" at bounding box center [574, 282] width 46 height 27
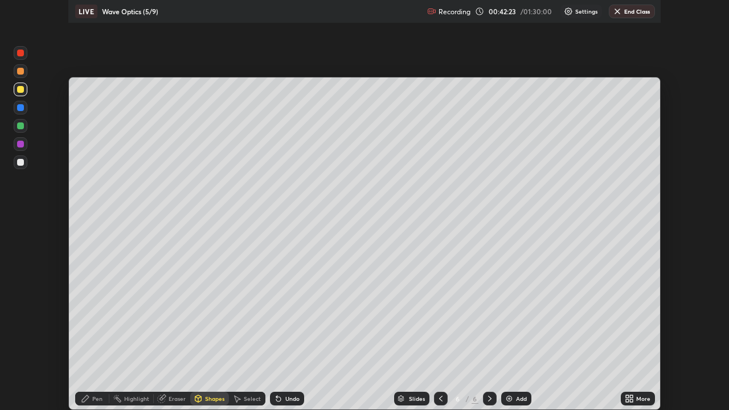
scroll to position [410, 729]
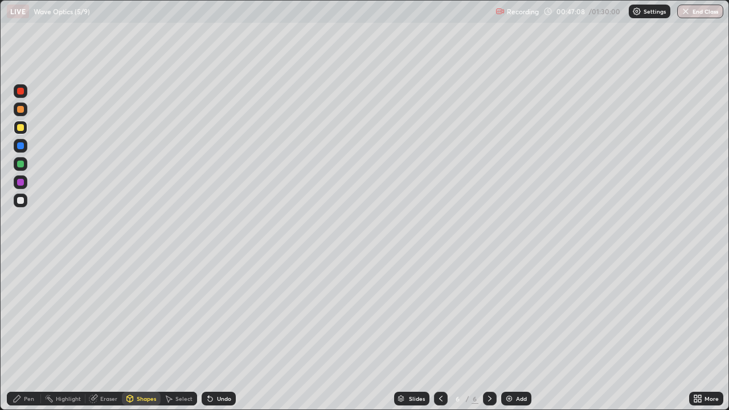
click at [439, 333] on icon at bounding box center [440, 399] width 3 height 6
click at [490, 333] on icon at bounding box center [490, 398] width 9 height 9
click at [438, 333] on icon at bounding box center [441, 398] width 9 height 9
click at [495, 333] on div at bounding box center [490, 399] width 14 height 14
click at [25, 200] on div at bounding box center [21, 201] width 14 height 14
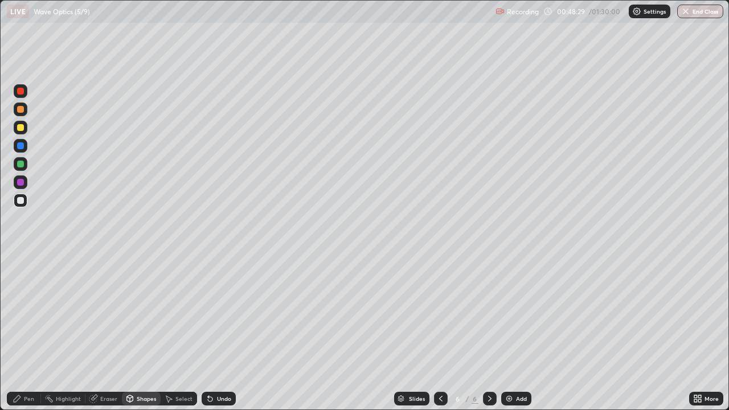
click at [23, 333] on div "Pen" at bounding box center [24, 399] width 34 height 14
click at [444, 333] on div at bounding box center [441, 399] width 14 height 14
click at [489, 333] on icon at bounding box center [490, 398] width 9 height 9
click at [222, 333] on div "Undo" at bounding box center [219, 399] width 34 height 14
click at [219, 333] on div "Undo" at bounding box center [224, 399] width 14 height 6
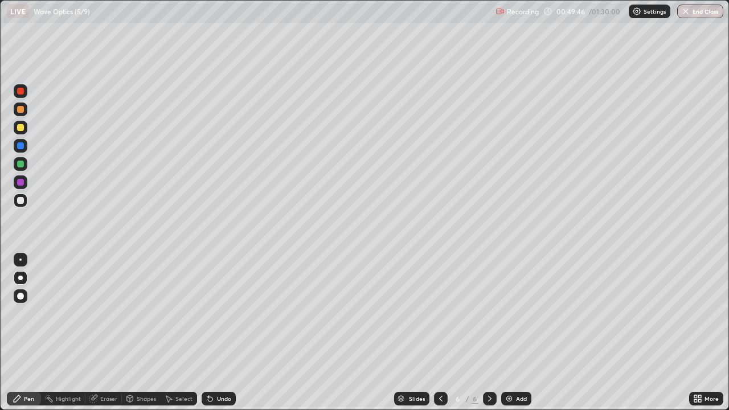
click at [25, 130] on div at bounding box center [21, 128] width 14 height 14
click at [22, 202] on div at bounding box center [20, 200] width 7 height 7
click at [25, 202] on div at bounding box center [21, 201] width 14 height 14
click at [101, 333] on div "Eraser" at bounding box center [108, 399] width 17 height 6
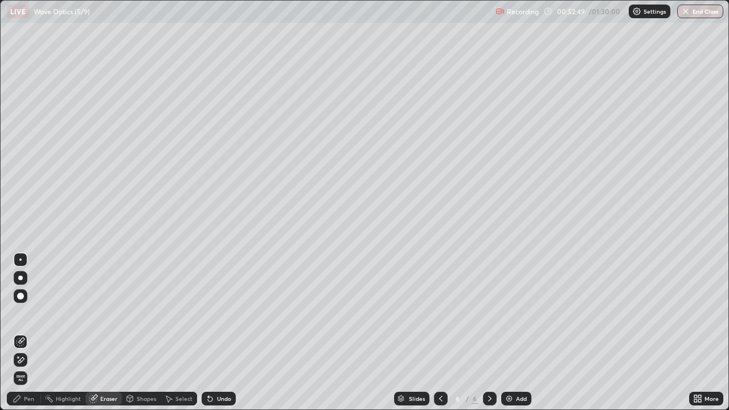
click at [27, 333] on div "Pen" at bounding box center [29, 399] width 10 height 6
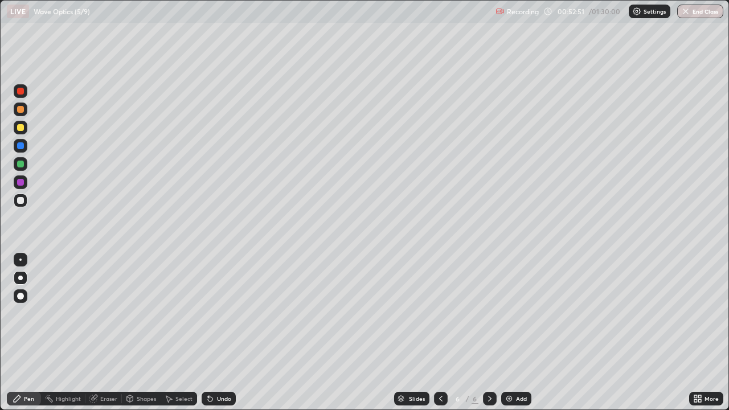
click at [104, 333] on div "Eraser" at bounding box center [108, 399] width 17 height 6
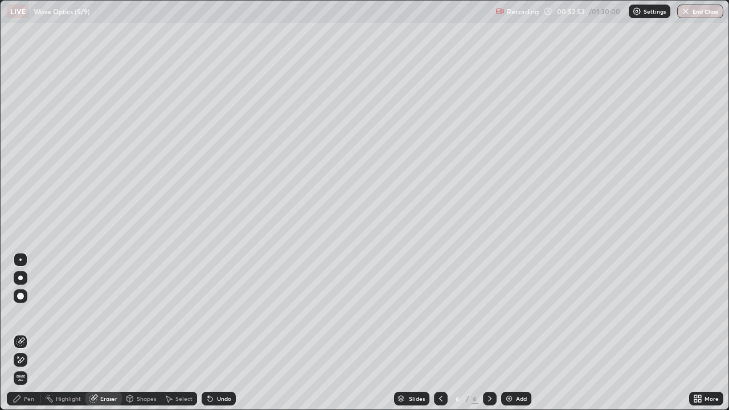
click at [25, 333] on div "Pen" at bounding box center [29, 399] width 10 height 6
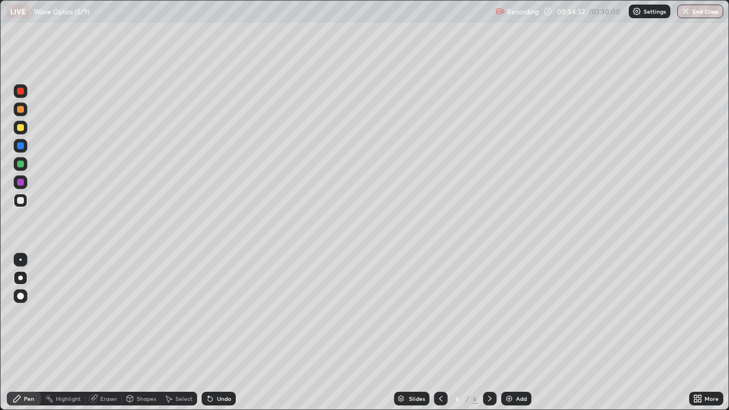
click at [22, 203] on div at bounding box center [20, 200] width 7 height 7
click at [442, 333] on icon at bounding box center [441, 398] width 9 height 9
click at [27, 182] on div at bounding box center [21, 183] width 14 height 14
click at [490, 333] on icon at bounding box center [490, 398] width 9 height 9
click at [27, 201] on div at bounding box center [21, 201] width 14 height 14
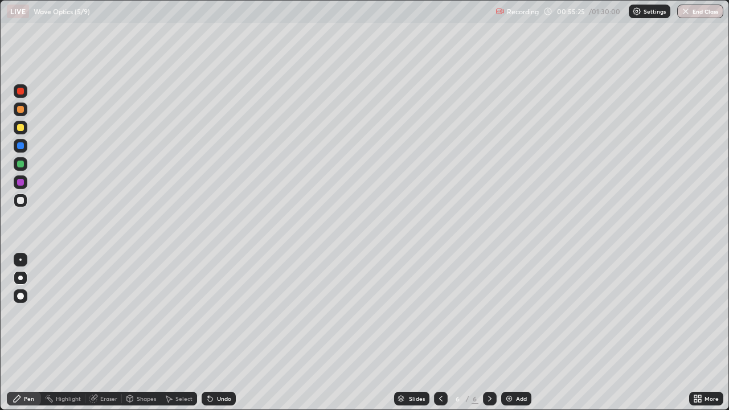
click at [439, 333] on icon at bounding box center [441, 398] width 9 height 9
click at [487, 333] on icon at bounding box center [490, 398] width 9 height 9
click at [221, 333] on div "Undo" at bounding box center [224, 399] width 14 height 6
click at [26, 165] on div at bounding box center [21, 164] width 14 height 14
click at [25, 203] on div at bounding box center [21, 201] width 14 height 14
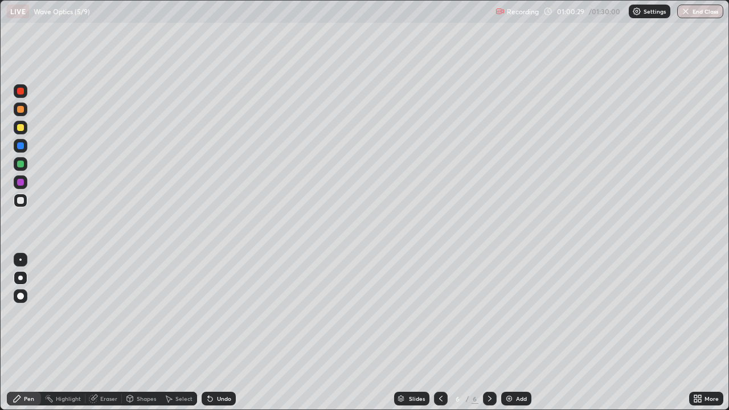
click at [22, 164] on div at bounding box center [20, 164] width 7 height 7
click at [23, 146] on div at bounding box center [20, 145] width 7 height 7
click at [19, 183] on div at bounding box center [20, 182] width 7 height 7
click at [26, 199] on div at bounding box center [21, 201] width 14 height 14
click at [222, 333] on div "Undo" at bounding box center [224, 399] width 14 height 6
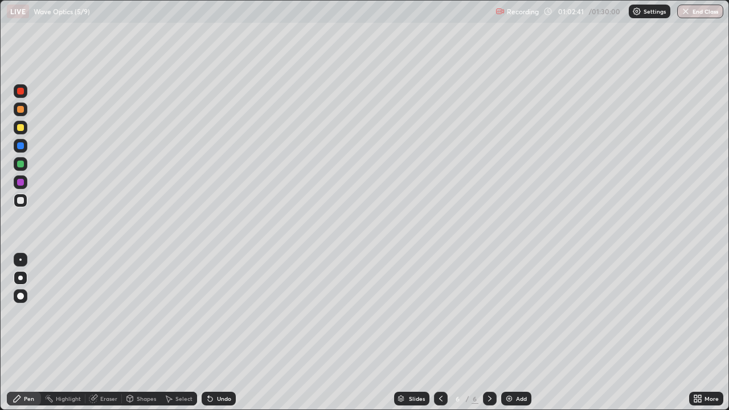
click at [218, 333] on div "Undo" at bounding box center [224, 399] width 14 height 6
click at [441, 333] on icon at bounding box center [440, 399] width 3 height 6
click at [488, 333] on icon at bounding box center [490, 398] width 9 height 9
click at [488, 333] on icon at bounding box center [489, 399] width 3 height 6
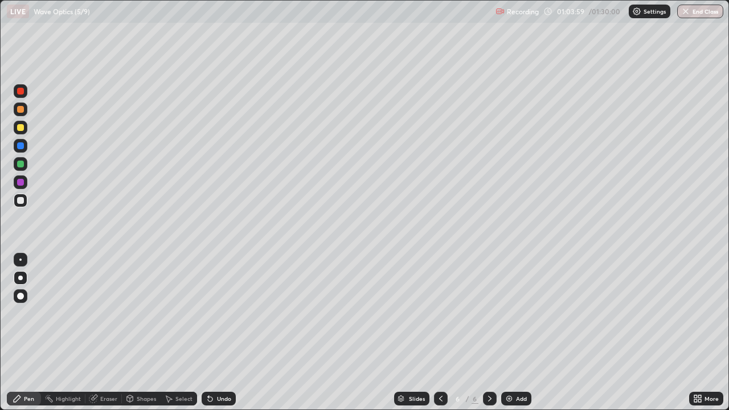
click at [304, 333] on div "Slides 6 / 6 Add" at bounding box center [463, 399] width 454 height 23
click at [305, 333] on div "Slides 6 / 6 Add" at bounding box center [463, 399] width 454 height 23
click at [21, 182] on div at bounding box center [20, 182] width 7 height 7
click at [178, 333] on div "Select" at bounding box center [184, 399] width 17 height 6
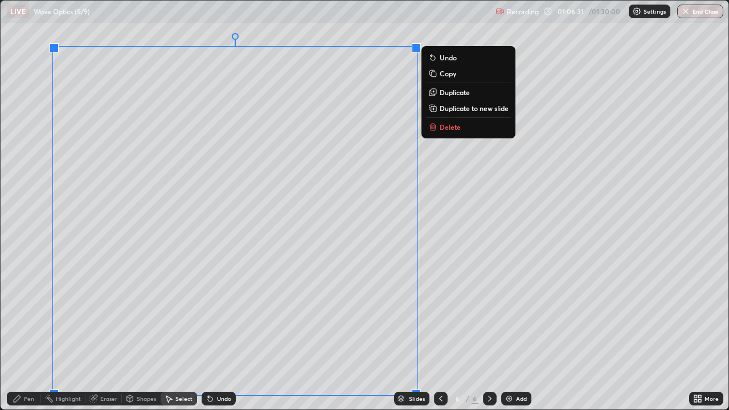
click at [459, 108] on p "Duplicate to new slide" at bounding box center [474, 108] width 69 height 9
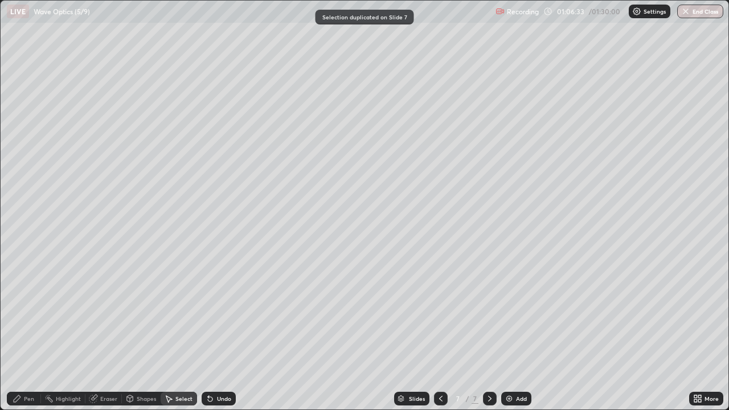
click at [103, 333] on div "Eraser" at bounding box center [108, 399] width 17 height 6
click at [22, 333] on icon at bounding box center [20, 361] width 9 height 10
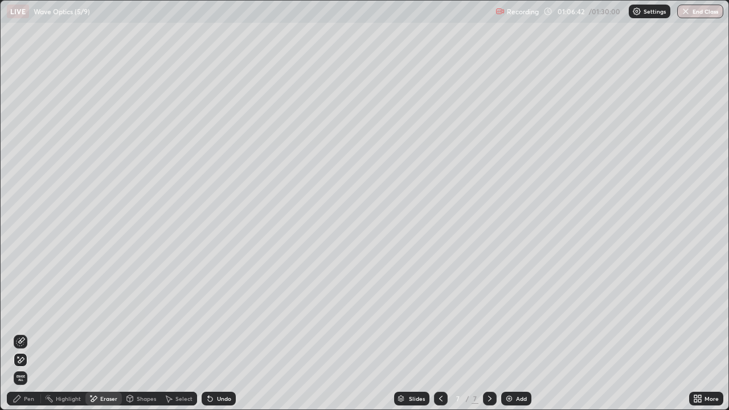
click at [177, 333] on div "Select" at bounding box center [179, 399] width 36 height 14
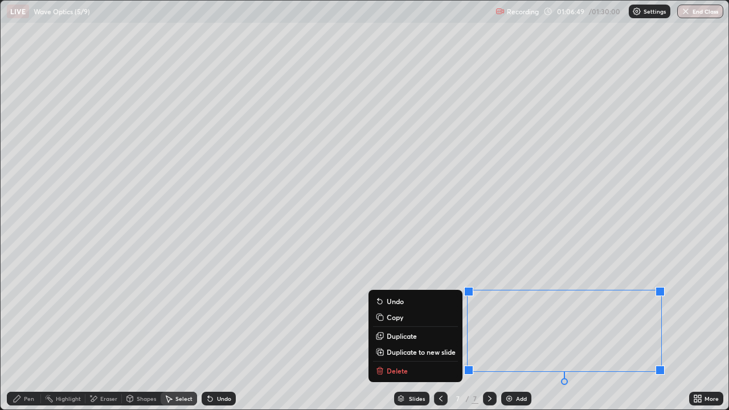
click at [653, 209] on div "0 ° Undo Copy Duplicate Duplicate to new slide Delete" at bounding box center [365, 205] width 728 height 409
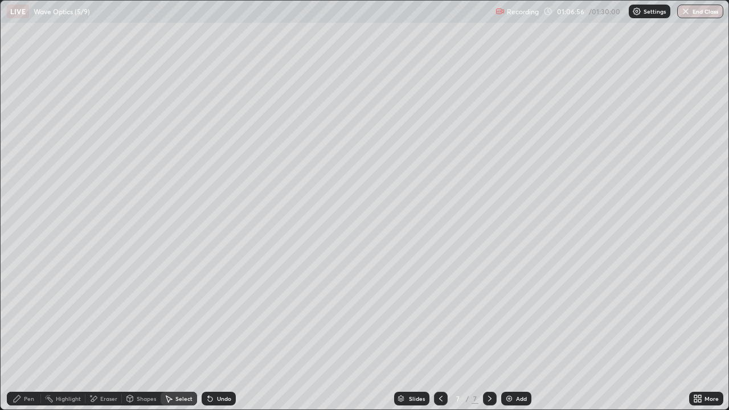
click at [150, 333] on div "Shapes" at bounding box center [146, 399] width 19 height 6
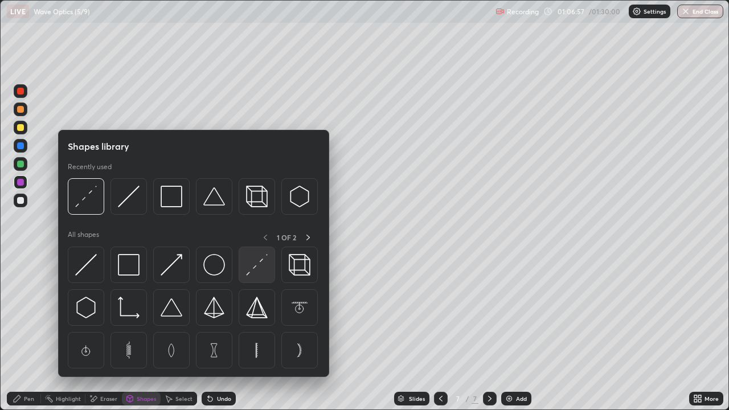
click at [258, 267] on img at bounding box center [257, 265] width 22 height 22
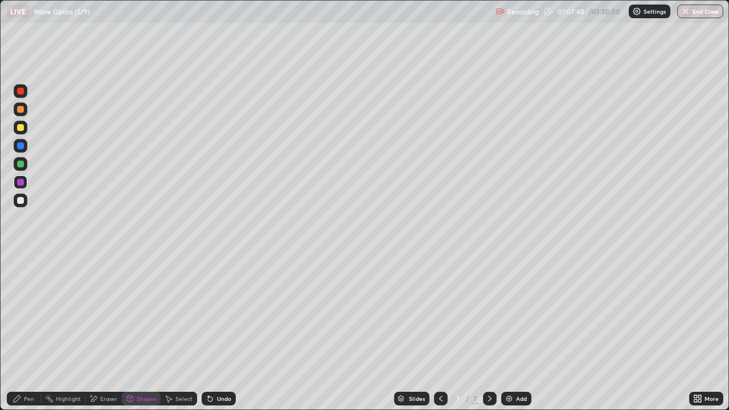
click at [519, 333] on div "Add" at bounding box center [521, 399] width 11 height 6
click at [22, 128] on div at bounding box center [20, 127] width 7 height 7
click at [21, 333] on div "Pen" at bounding box center [24, 399] width 34 height 14
click at [440, 333] on icon at bounding box center [441, 398] width 9 height 9
click at [440, 333] on div at bounding box center [441, 399] width 14 height 14
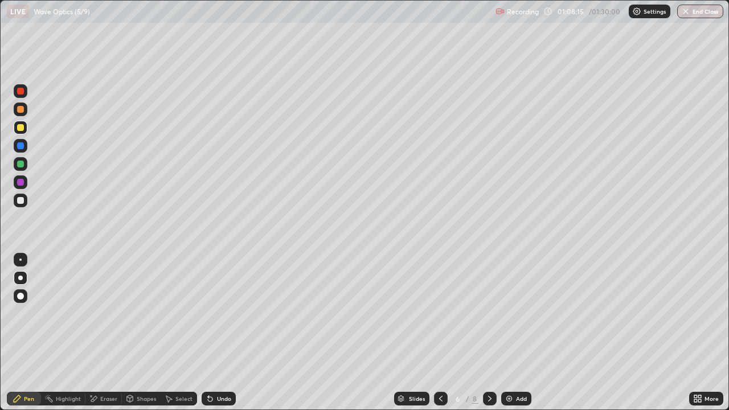
click at [494, 333] on div at bounding box center [490, 399] width 14 height 14
click at [488, 333] on icon at bounding box center [490, 398] width 9 height 9
click at [439, 333] on icon at bounding box center [441, 398] width 9 height 9
click at [490, 333] on icon at bounding box center [490, 398] width 9 height 9
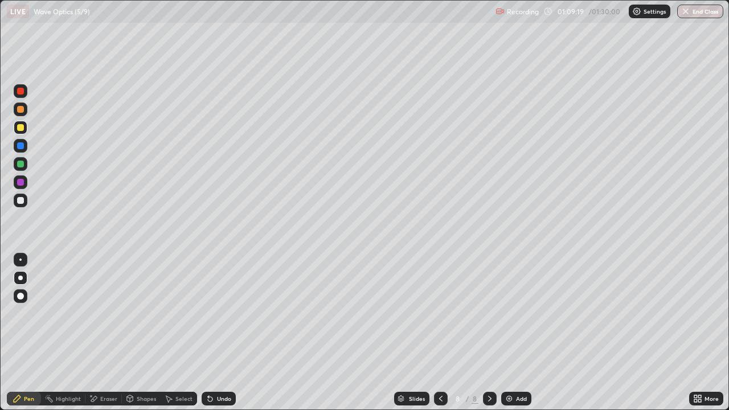
click at [21, 201] on div at bounding box center [20, 200] width 7 height 7
click at [439, 333] on icon at bounding box center [441, 398] width 9 height 9
click at [438, 333] on icon at bounding box center [441, 398] width 9 height 9
click at [439, 333] on icon at bounding box center [441, 398] width 9 height 9
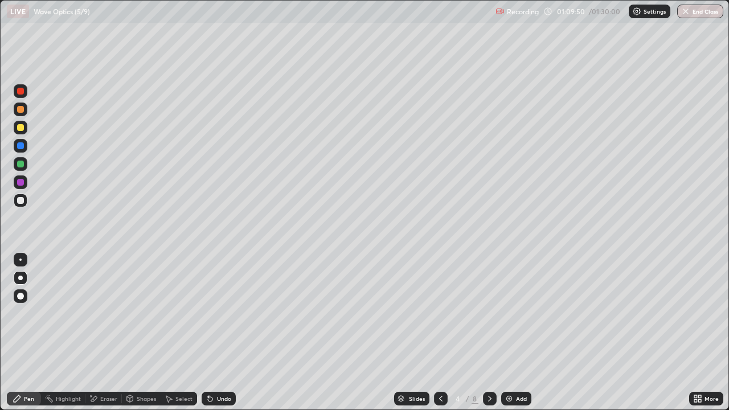
click at [484, 333] on div at bounding box center [490, 399] width 14 height 14
click at [494, 333] on div at bounding box center [490, 399] width 14 height 23
click at [488, 333] on icon at bounding box center [490, 398] width 9 height 9
click at [444, 333] on div at bounding box center [441, 399] width 14 height 14
click at [490, 333] on icon at bounding box center [490, 398] width 9 height 9
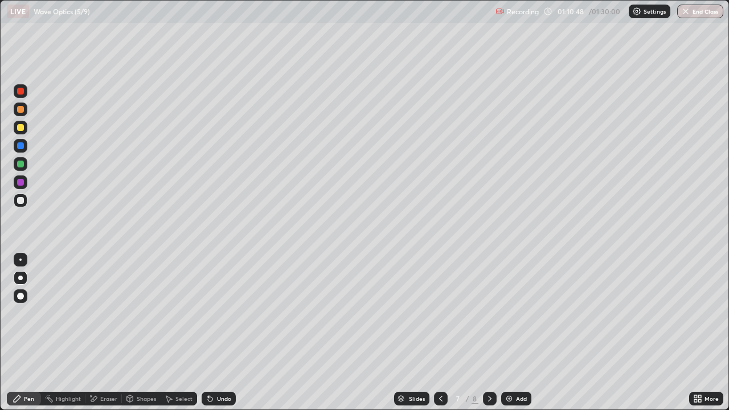
click at [491, 333] on div at bounding box center [490, 399] width 14 height 14
click at [25, 127] on div at bounding box center [21, 128] width 14 height 14
click at [439, 333] on icon at bounding box center [441, 398] width 9 height 9
click at [489, 333] on icon at bounding box center [490, 398] width 9 height 9
click at [23, 201] on div at bounding box center [20, 200] width 7 height 7
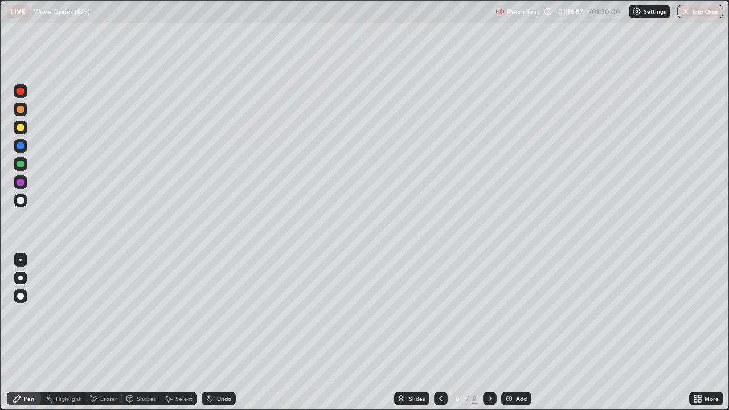
click at [22, 165] on div at bounding box center [20, 164] width 7 height 7
click at [25, 201] on div at bounding box center [21, 201] width 14 height 14
click at [23, 146] on div at bounding box center [20, 145] width 7 height 7
click at [21, 201] on div at bounding box center [20, 200] width 7 height 7
click at [23, 133] on div at bounding box center [21, 128] width 14 height 14
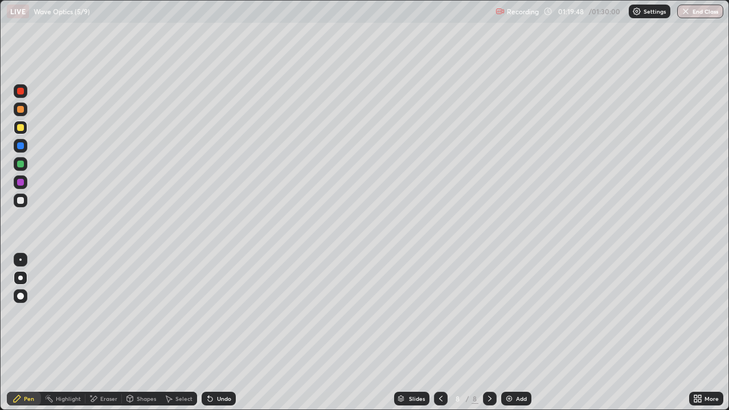
click at [516, 333] on div "Add" at bounding box center [521, 399] width 11 height 6
click at [21, 198] on div at bounding box center [20, 200] width 7 height 7
click at [20, 165] on div at bounding box center [20, 164] width 7 height 7
click at [22, 202] on div at bounding box center [20, 200] width 7 height 7
click at [213, 333] on div "Undo" at bounding box center [219, 399] width 34 height 14
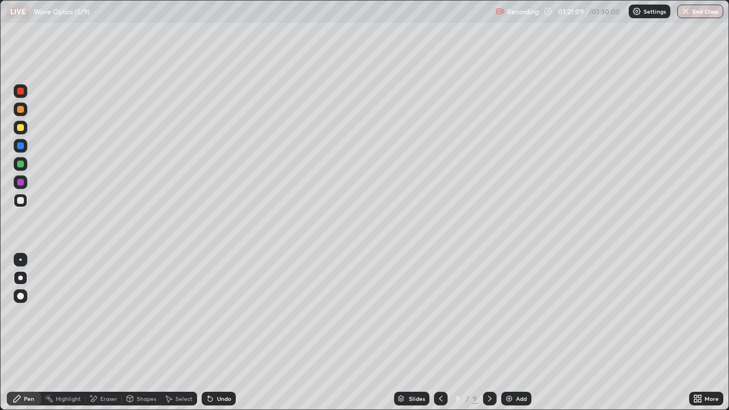
click at [217, 333] on div "Undo" at bounding box center [224, 399] width 14 height 6
click at [214, 333] on div "Undo" at bounding box center [219, 399] width 34 height 14
click at [208, 333] on icon at bounding box center [210, 399] width 5 height 5
click at [210, 333] on icon at bounding box center [210, 398] width 9 height 9
click at [214, 333] on div "Undo" at bounding box center [219, 399] width 34 height 14
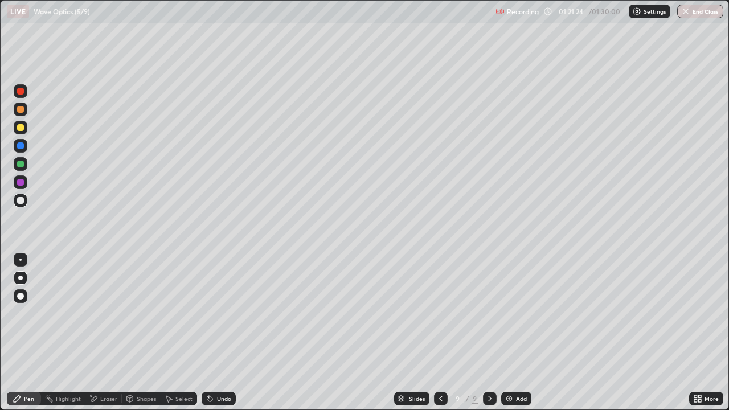
click at [213, 333] on div "Undo" at bounding box center [219, 399] width 34 height 14
click at [100, 333] on div "Eraser" at bounding box center [108, 399] width 17 height 6
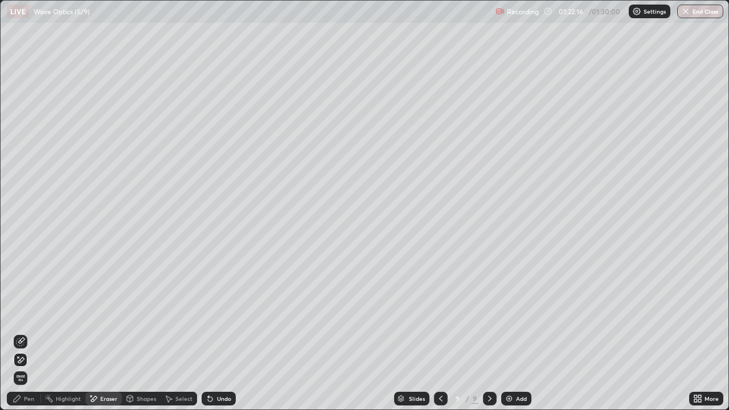
click at [25, 333] on div "Pen" at bounding box center [29, 399] width 10 height 6
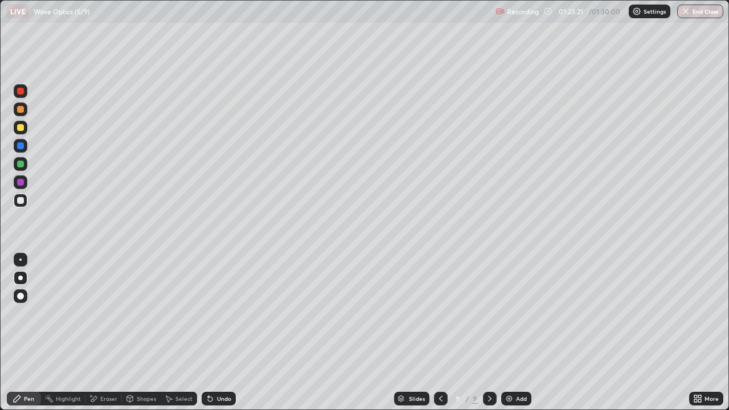
click at [439, 333] on icon at bounding box center [441, 398] width 9 height 9
click at [489, 333] on icon at bounding box center [490, 398] width 9 height 9
click at [696, 11] on button "End Class" at bounding box center [701, 12] width 45 height 14
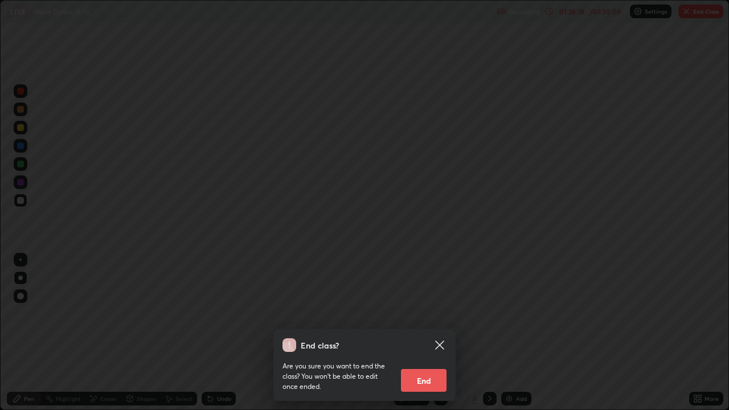
click at [422, 333] on button "End" at bounding box center [424, 380] width 46 height 23
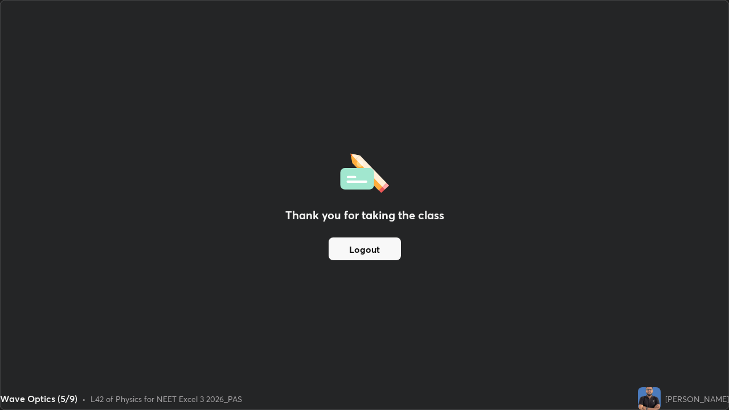
click at [380, 250] on button "Logout" at bounding box center [365, 249] width 72 height 23
